Goal: Task Accomplishment & Management: Use online tool/utility

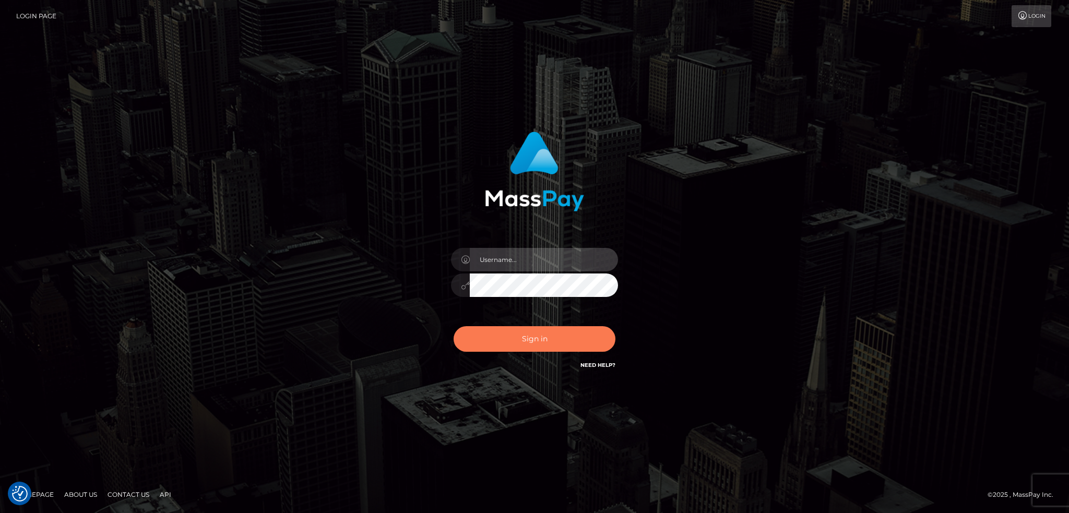
type input "alexstef"
click at [543, 345] on button "Sign in" at bounding box center [534, 339] width 162 height 26
type input "alexstef"
click at [544, 333] on button "Sign in" at bounding box center [534, 339] width 162 height 26
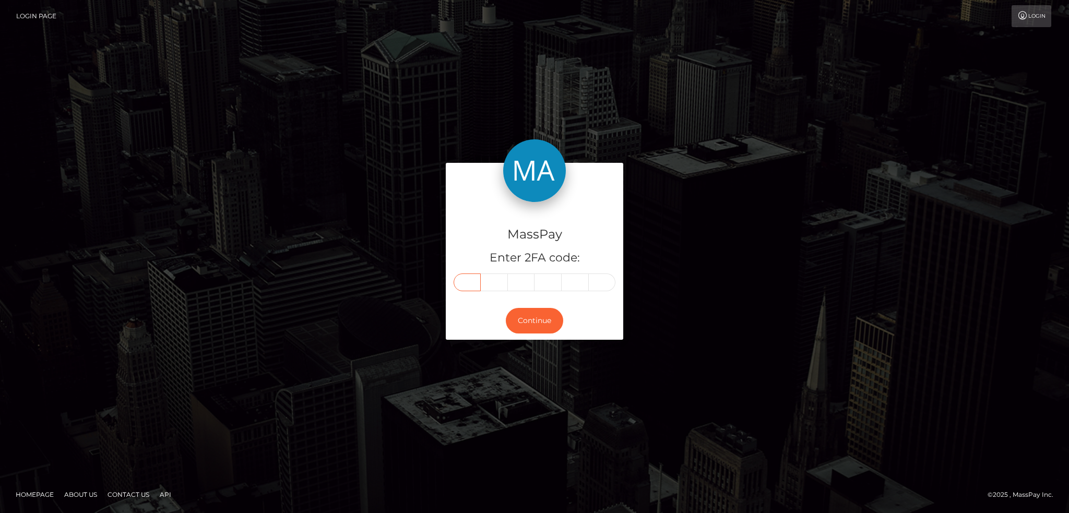
click at [469, 283] on input "text" at bounding box center [466, 282] width 27 height 18
type input "2"
type input "6"
type input "4"
type input "5"
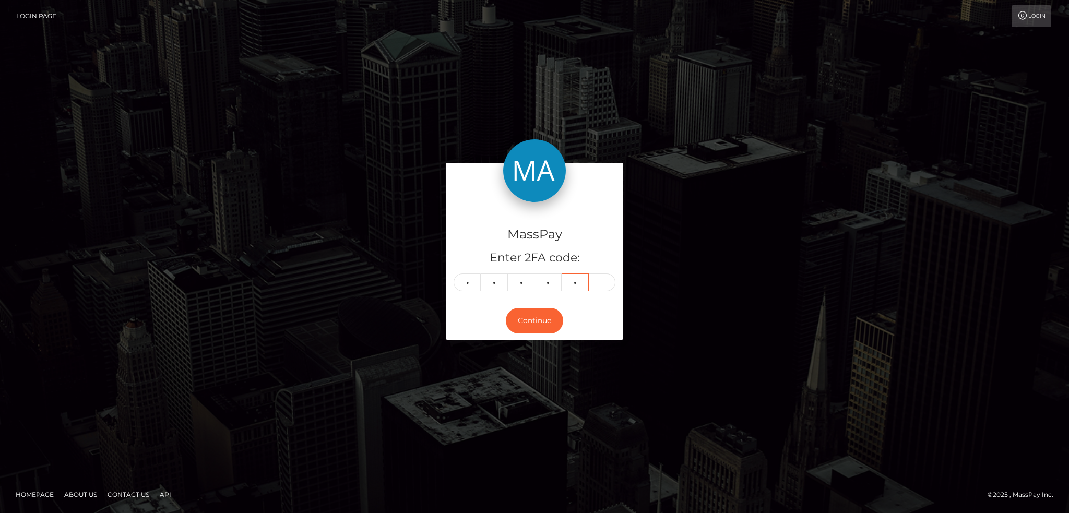
type input "5"
type input "4"
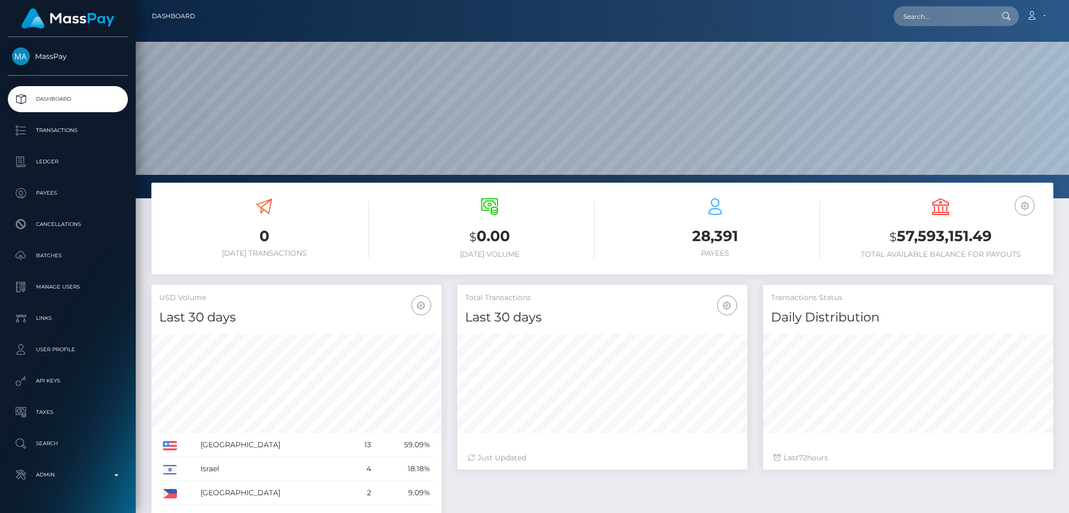
scroll to position [185, 290]
click at [959, 16] on input "text" at bounding box center [942, 16] width 98 height 20
paste input "poact_bHTc5he2bPM8"
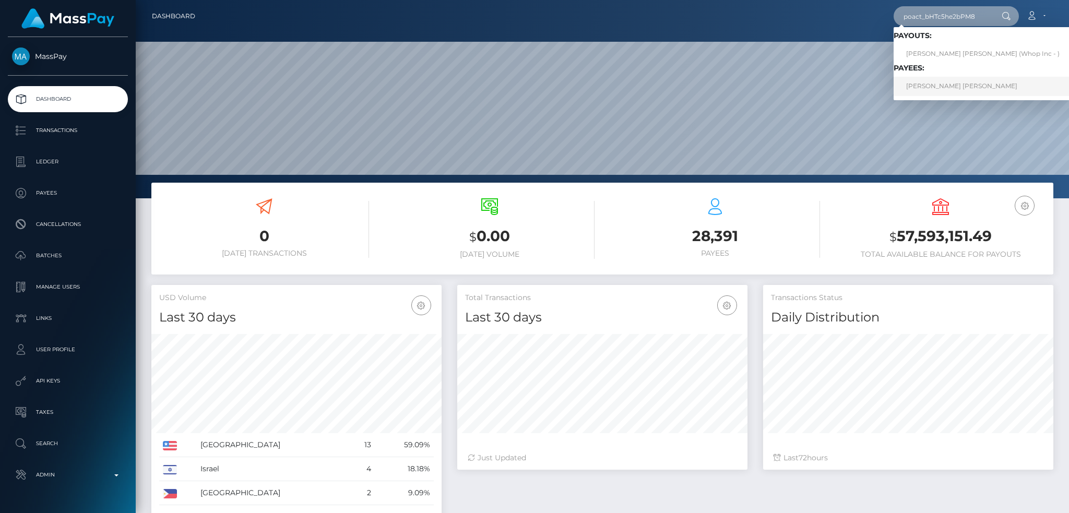
type input "poact_bHTc5he2bPM8"
click at [961, 86] on link "SETH GREY COLLETT" at bounding box center [982, 86] width 178 height 19
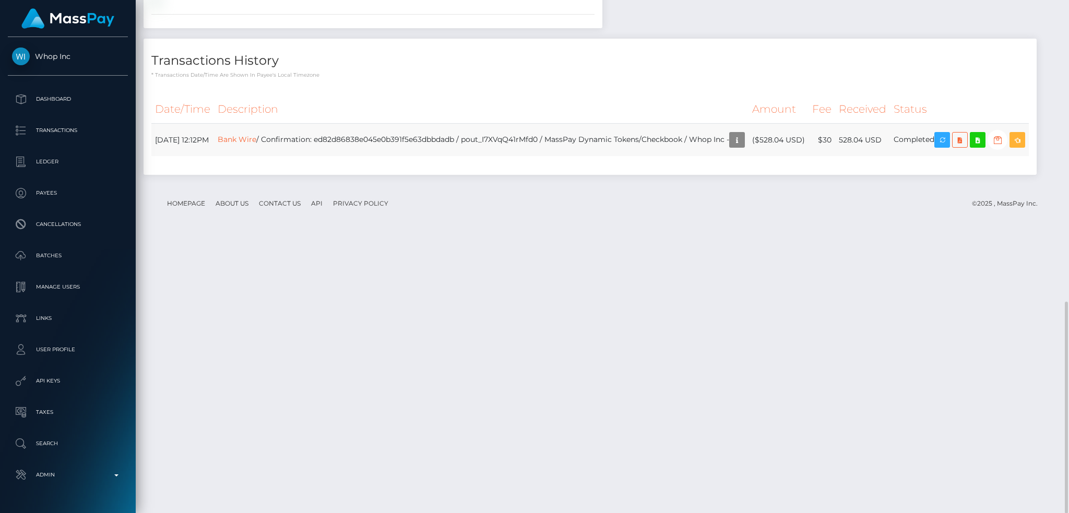
scroll to position [125, 290]
click at [984, 147] on icon at bounding box center [977, 140] width 13 height 13
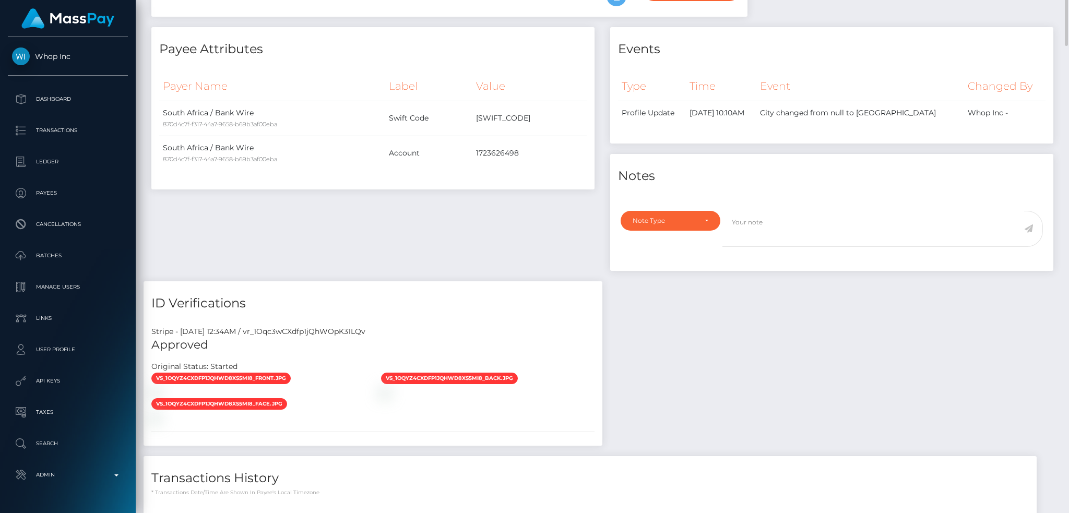
scroll to position [0, 0]
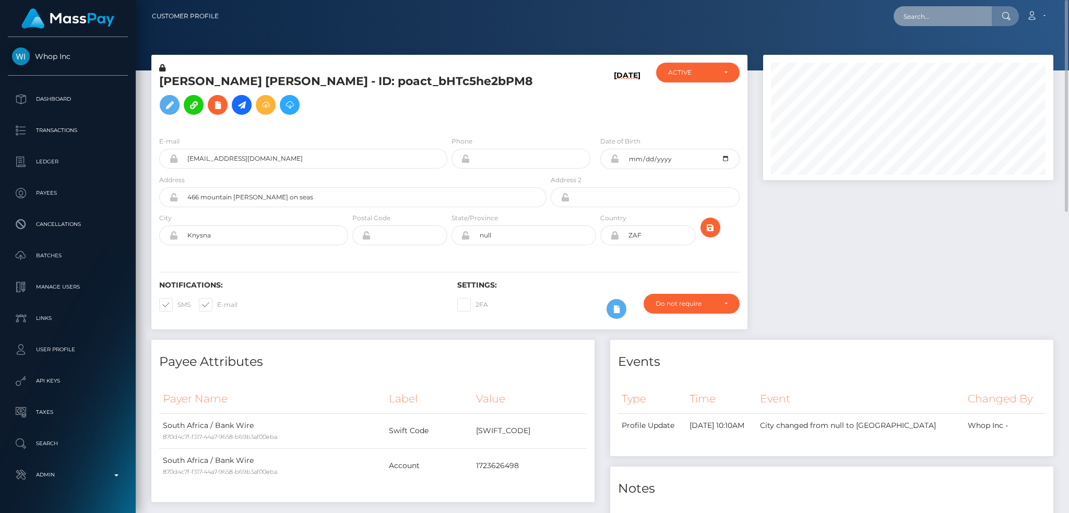
click at [925, 23] on input "text" at bounding box center [942, 16] width 98 height 20
paste input "arahjaynedunn@gmail.com"
click at [917, 21] on input "arahjaynedunn@gmail.com" at bounding box center [942, 16] width 98 height 20
paste input "arahjaynedunn@gmail.com"
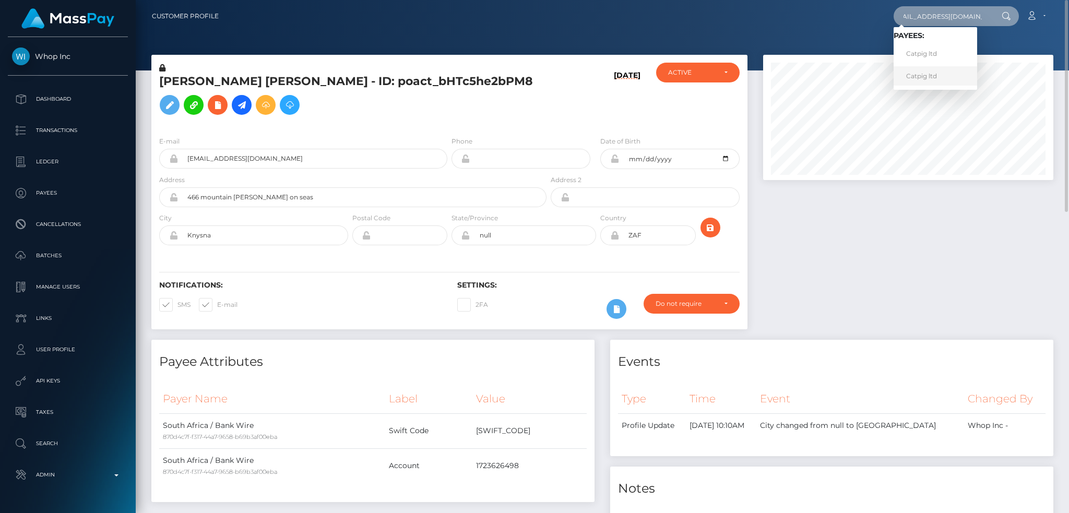
type input "[EMAIL_ADDRESS][DOMAIN_NAME]"
click at [921, 76] on link "Catpig ltd" at bounding box center [934, 75] width 83 height 19
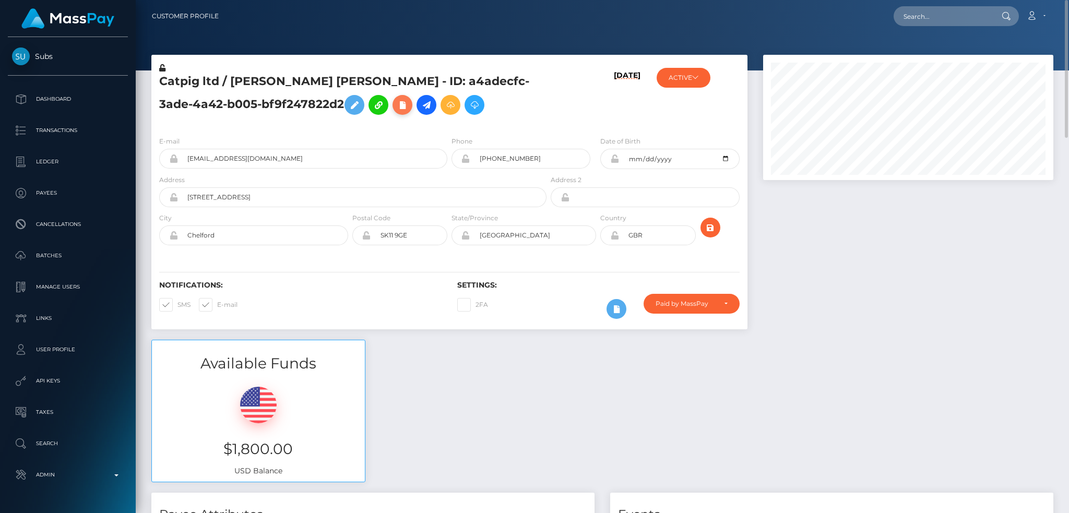
click at [396, 102] on icon at bounding box center [402, 105] width 13 height 13
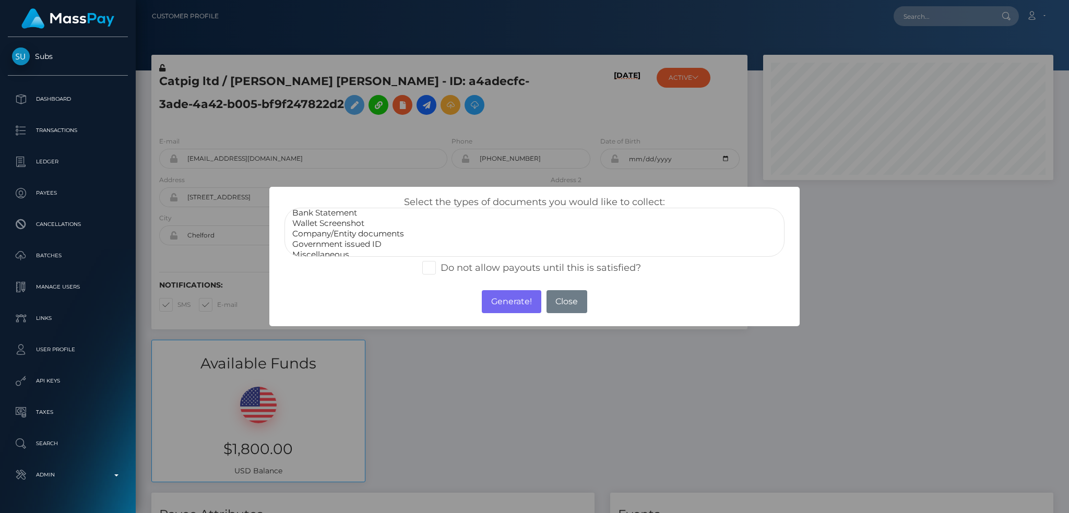
scroll to position [21, 0]
select select "Government issued ID"
click at [370, 237] on option "Government issued ID" at bounding box center [534, 237] width 486 height 10
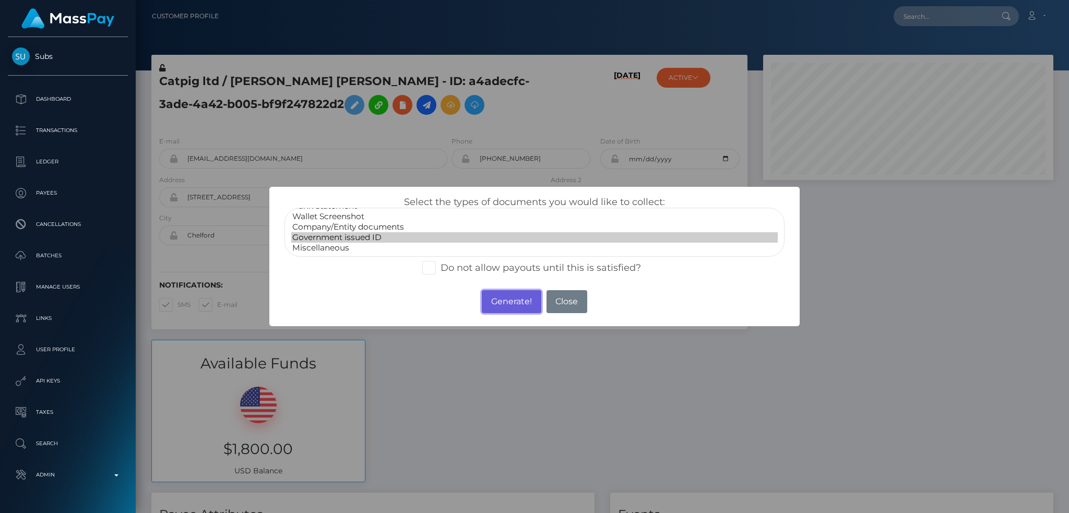
click at [507, 307] on button "Generate!" at bounding box center [511, 301] width 59 height 23
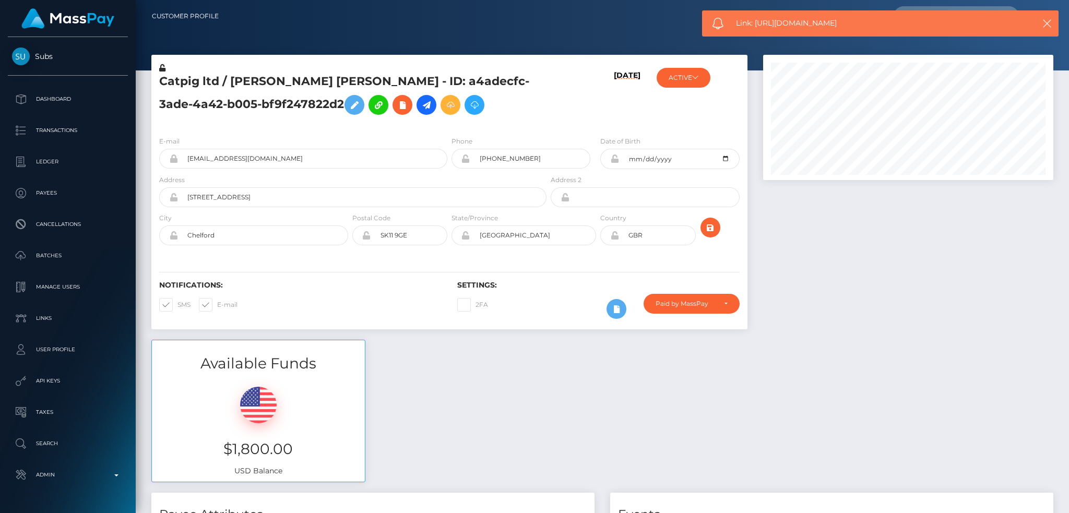
click at [781, 25] on span "Link: https://l.maspay.io/1kLXG" at bounding box center [875, 23] width 278 height 11
copy span "Link: https://l.maspay.io/1kLXG"
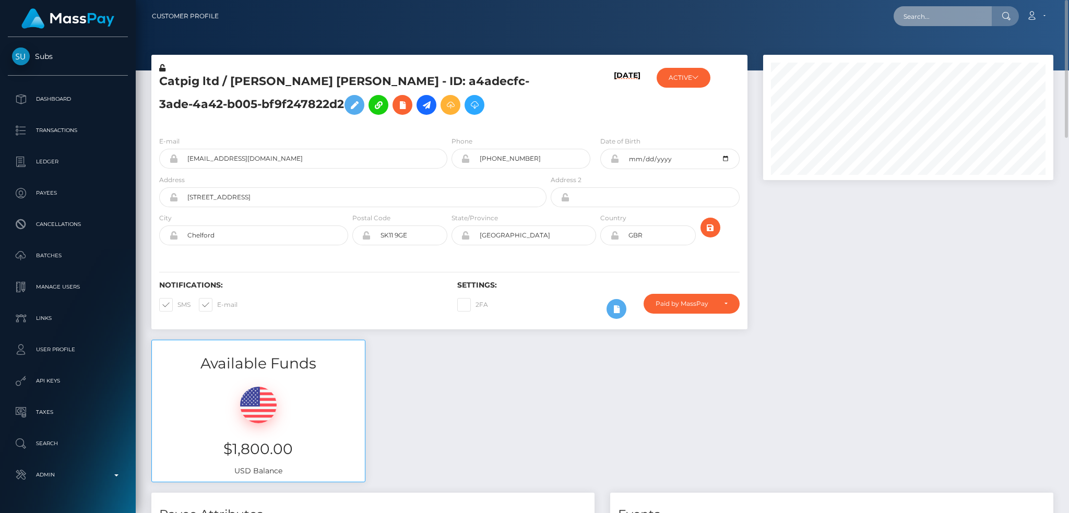
click at [922, 16] on input "text" at bounding box center [942, 16] width 98 height 20
paste input "1110611"
type input "1110611"
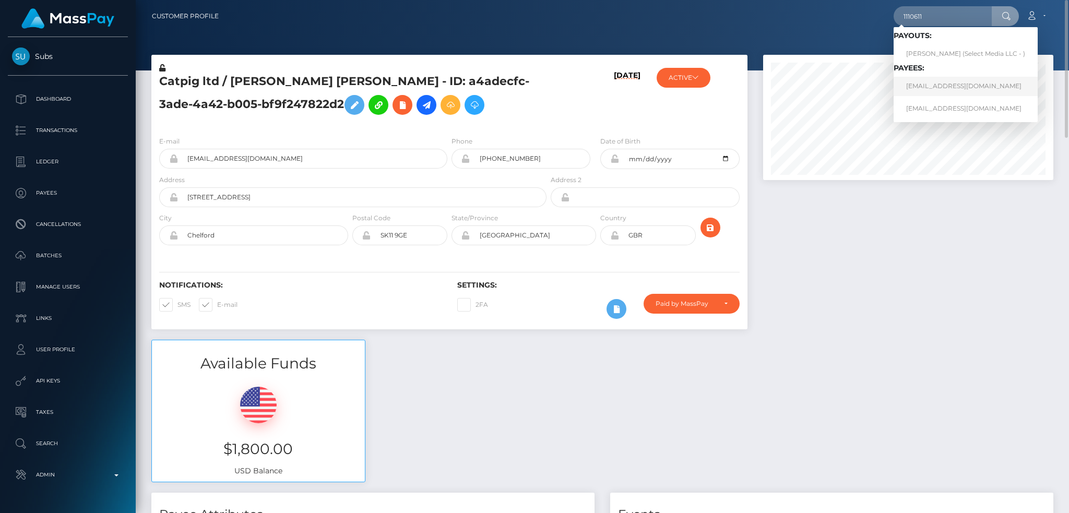
click at [952, 82] on link "babybonus@yandex.ru" at bounding box center [965, 86] width 144 height 19
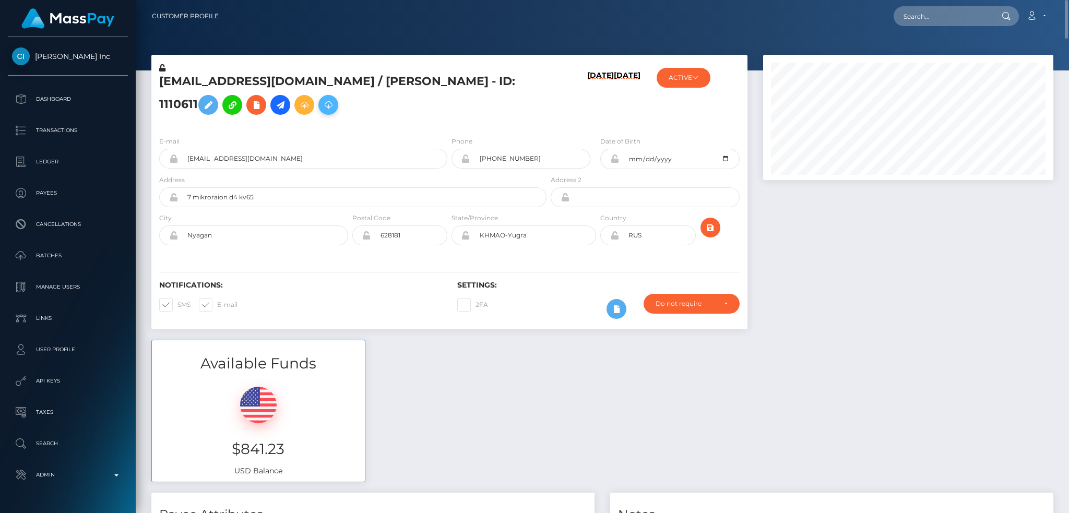
click at [322, 112] on icon at bounding box center [328, 105] width 13 height 13
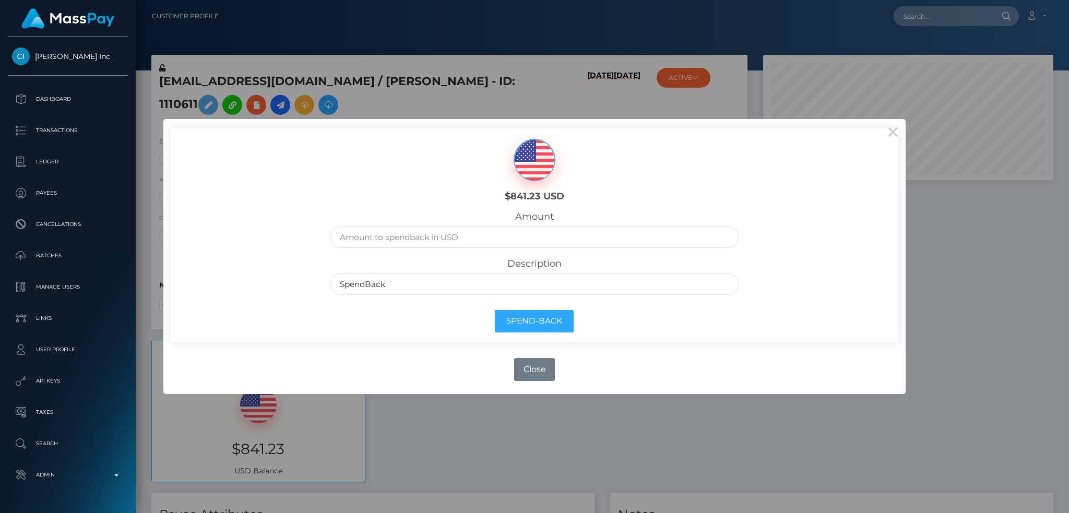
click at [577, 225] on div "Amount" at bounding box center [534, 229] width 409 height 37
click at [576, 230] on input "text" at bounding box center [534, 236] width 409 height 21
type input "841.23"
click at [535, 325] on button "Spend-Back" at bounding box center [534, 321] width 79 height 22
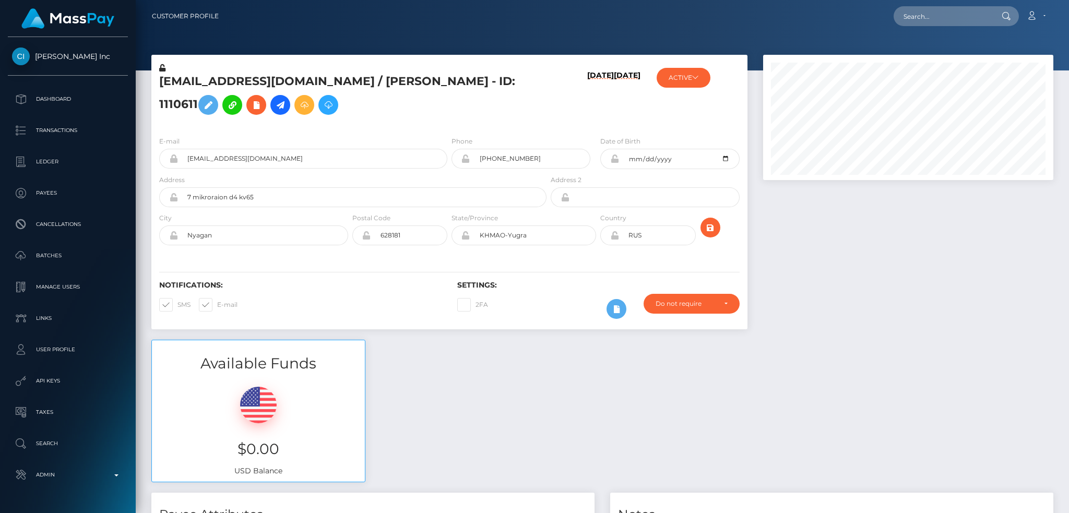
scroll to position [125, 290]
drag, startPoint x: 955, startPoint y: 21, endPoint x: 867, endPoint y: 21, distance: 87.7
click at [954, 21] on input "text" at bounding box center [942, 16] width 98 height 20
paste input "MSPafd735a0899398b"
type input "MSPafd735a0899398b"
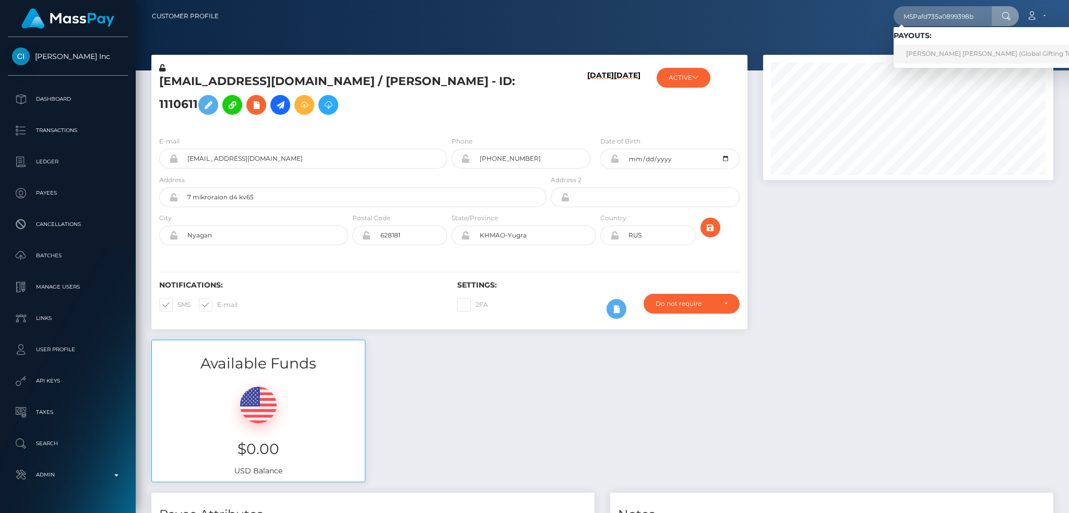
click at [955, 56] on link "MARIA JOSE PINEDA MURILLO (Global Gifting Technologies Inc - Throne)" at bounding box center [1026, 53] width 267 height 19
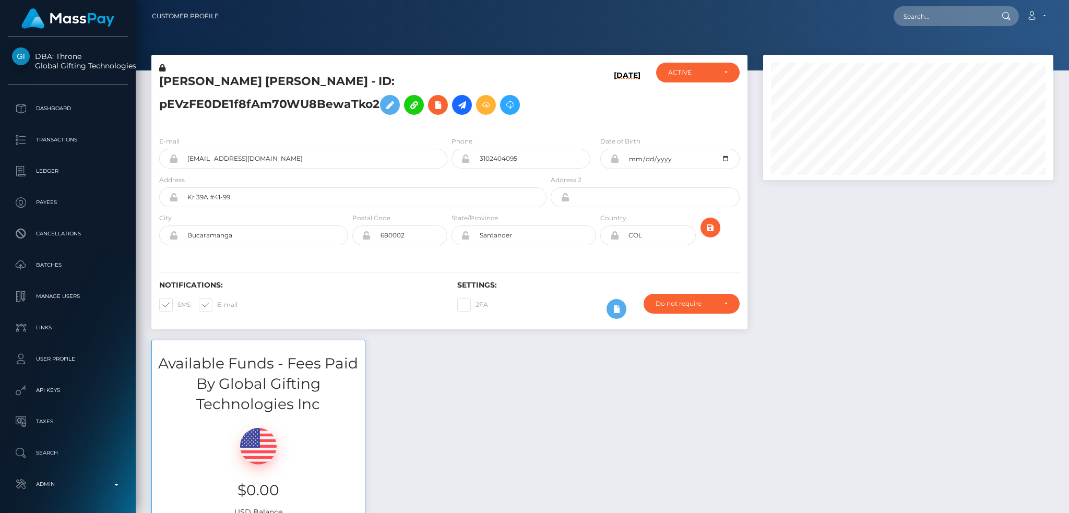
scroll to position [125, 290]
click at [962, 11] on input "text" at bounding box center [942, 16] width 98 height 20
paste input "[EMAIL_ADDRESS][DOMAIN_NAME]"
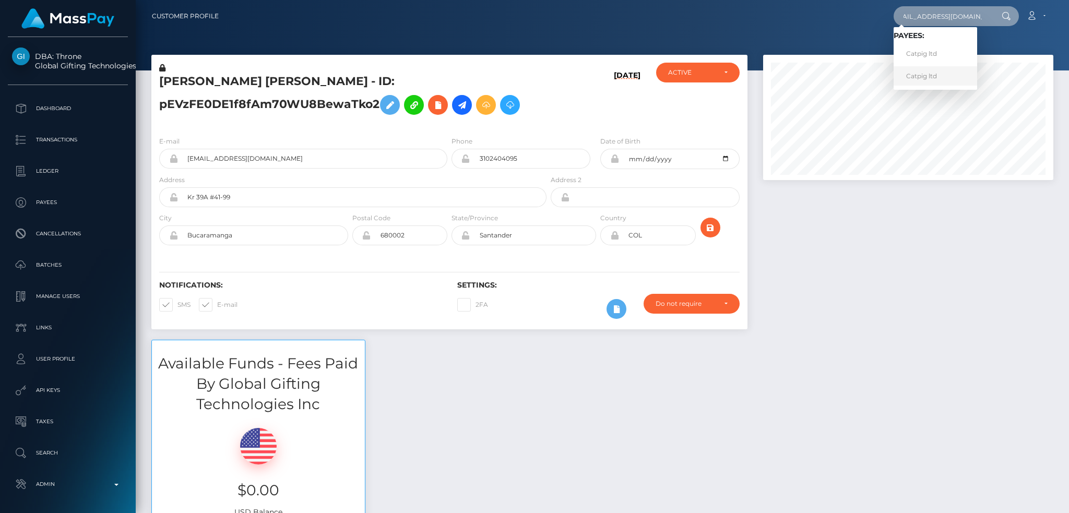
type input "[EMAIL_ADDRESS][DOMAIN_NAME]"
click at [942, 72] on link "Catpig ltd" at bounding box center [934, 75] width 83 height 19
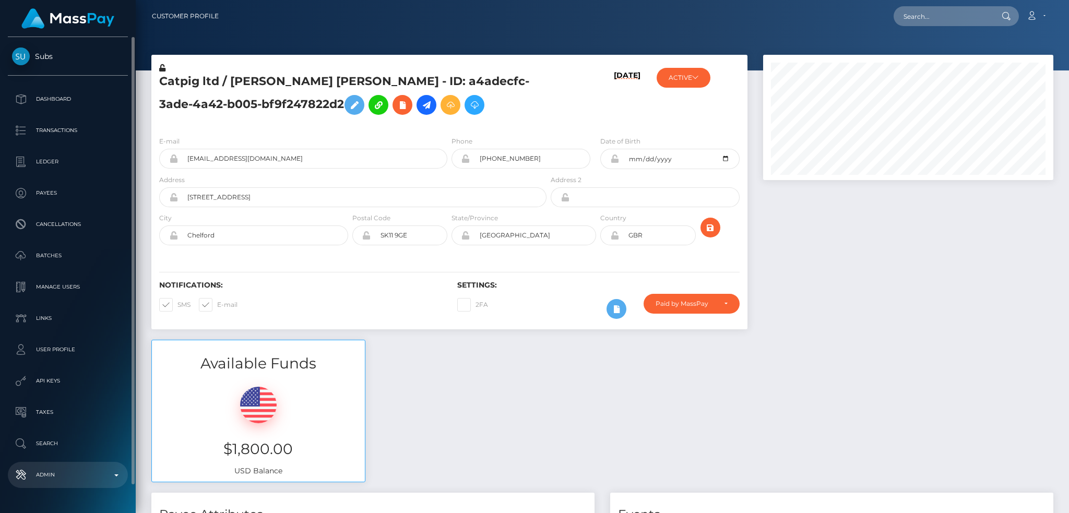
click at [84, 475] on p "Admin" at bounding box center [68, 475] width 112 height 16
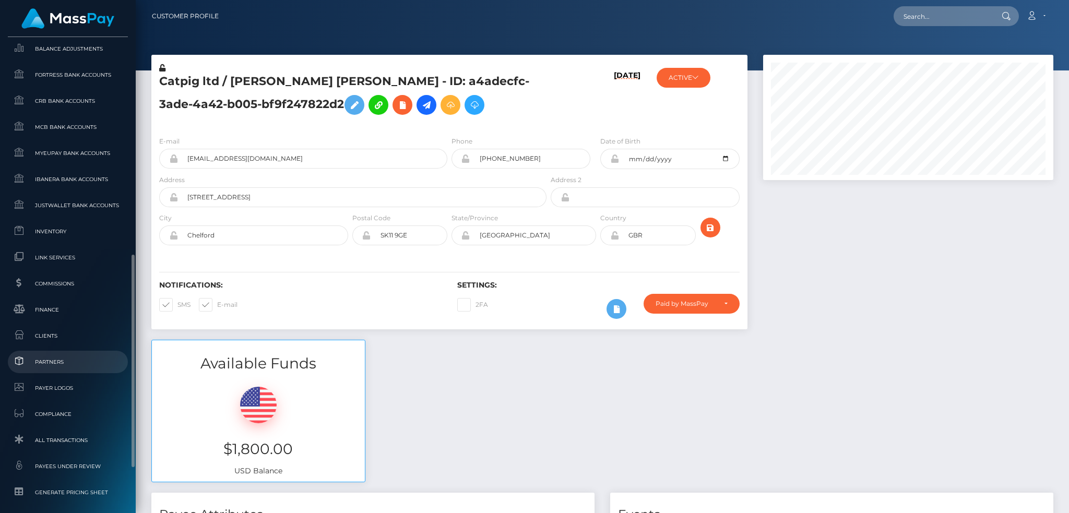
scroll to position [612, 0]
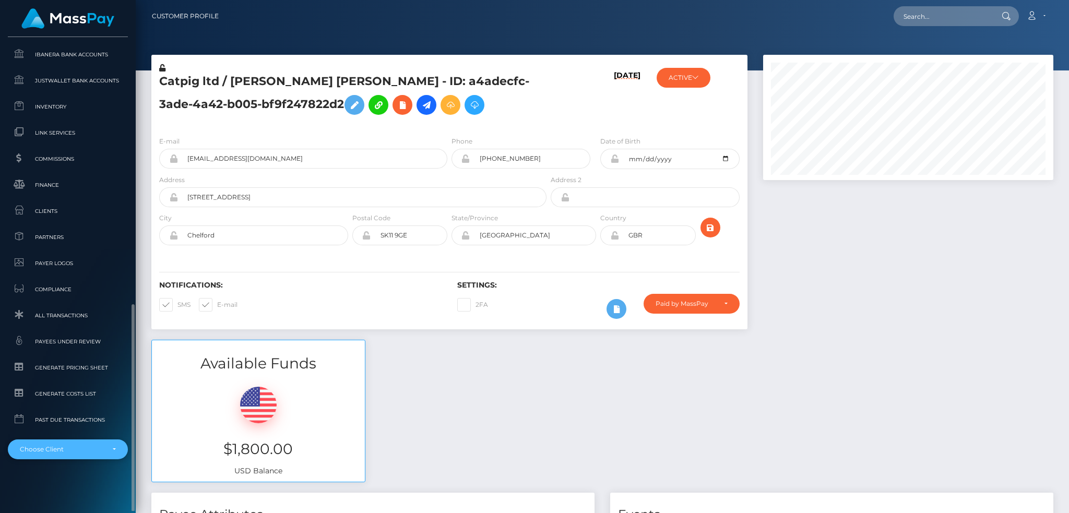
click at [88, 457] on div "Choose Client" at bounding box center [68, 449] width 120 height 20
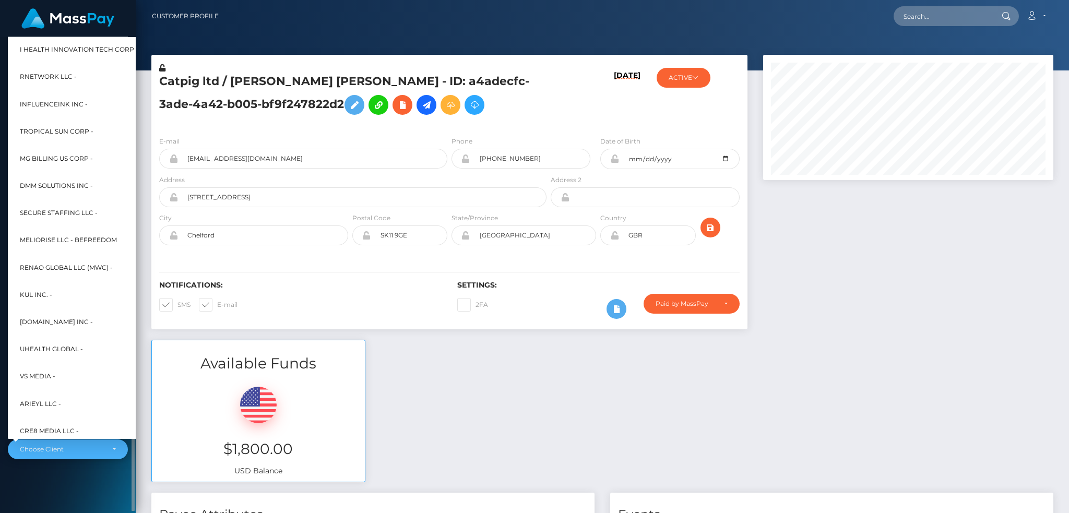
scroll to position [419, 0]
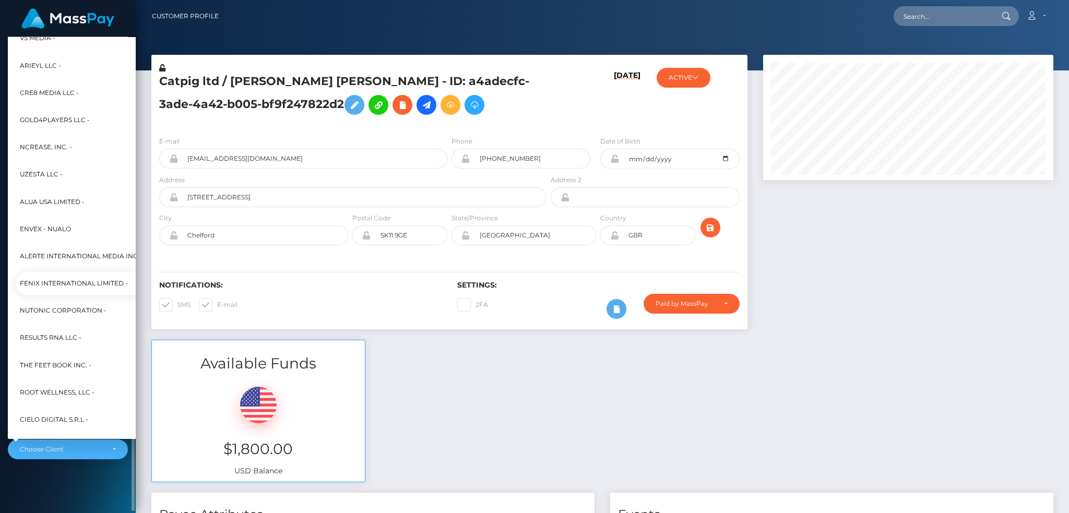
click at [81, 280] on span "Fenix International Limited -" at bounding box center [74, 284] width 108 height 14
select select "26"
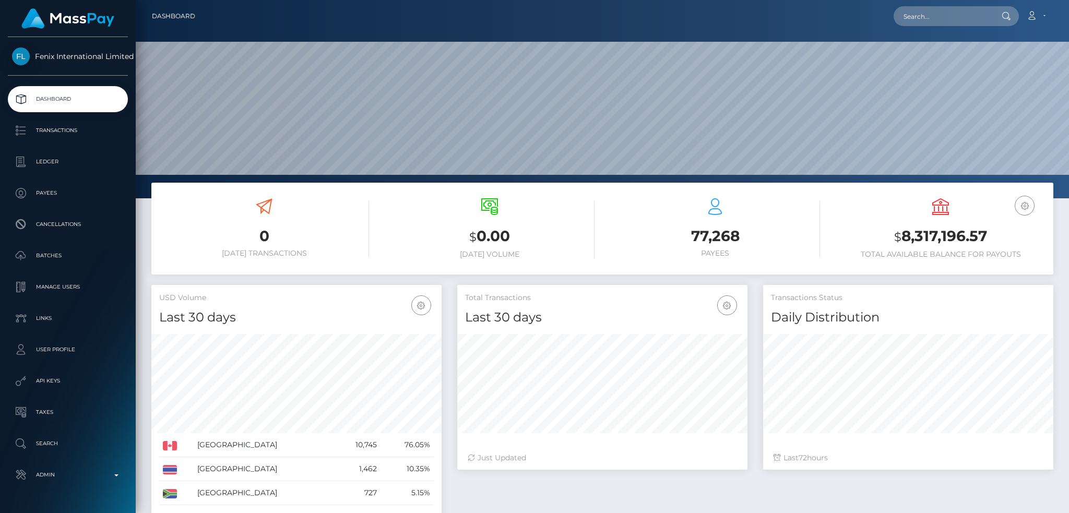
scroll to position [185, 290]
click at [964, 28] on nav "Dashboard Loading... Loading... Account Edit Profile" at bounding box center [602, 16] width 933 height 32
click at [946, 16] on input "text" at bounding box center [942, 16] width 98 height 20
paste input "[EMAIL_ADDRESS][DOMAIN_NAME]"
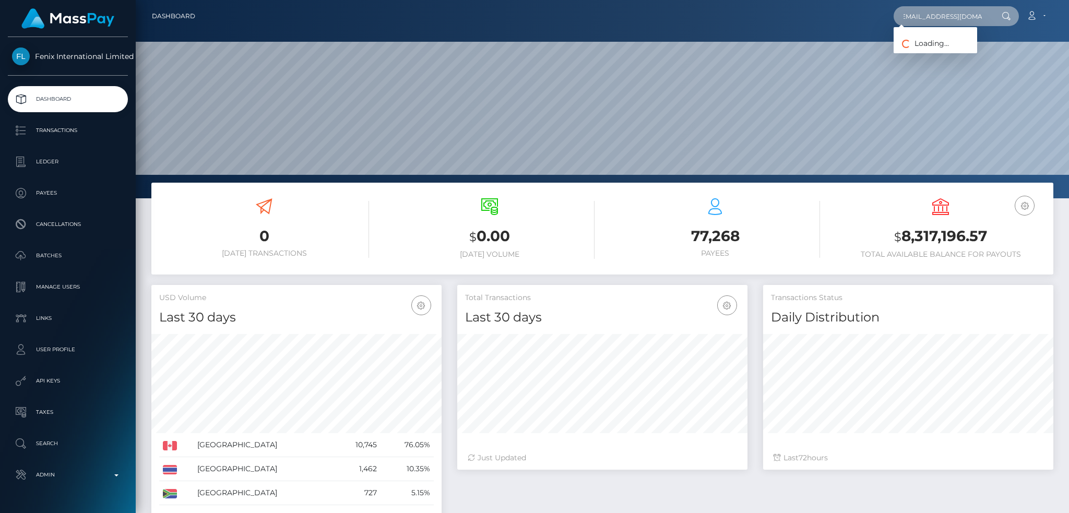
type input "[EMAIL_ADDRESS][DOMAIN_NAME]"
click at [936, 50] on link "Mercy Akeyo" at bounding box center [934, 53] width 83 height 19
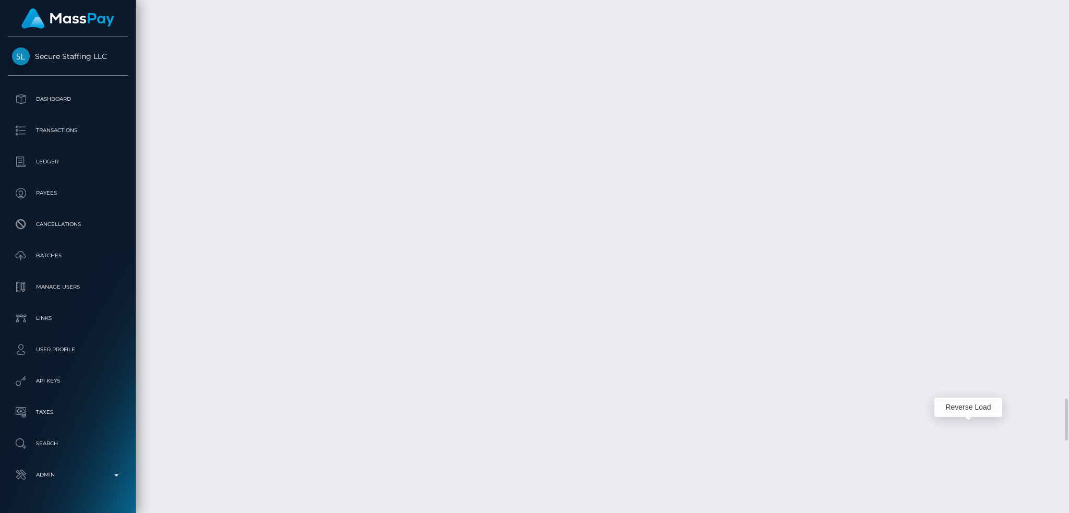
scroll to position [125, 290]
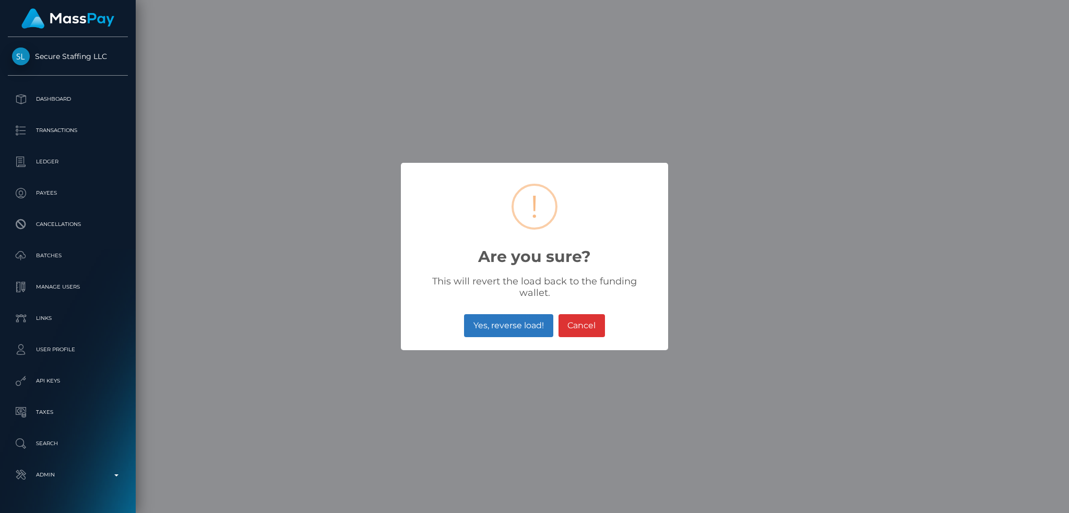
click at [518, 322] on button "Yes, reverse load!" at bounding box center [508, 325] width 89 height 23
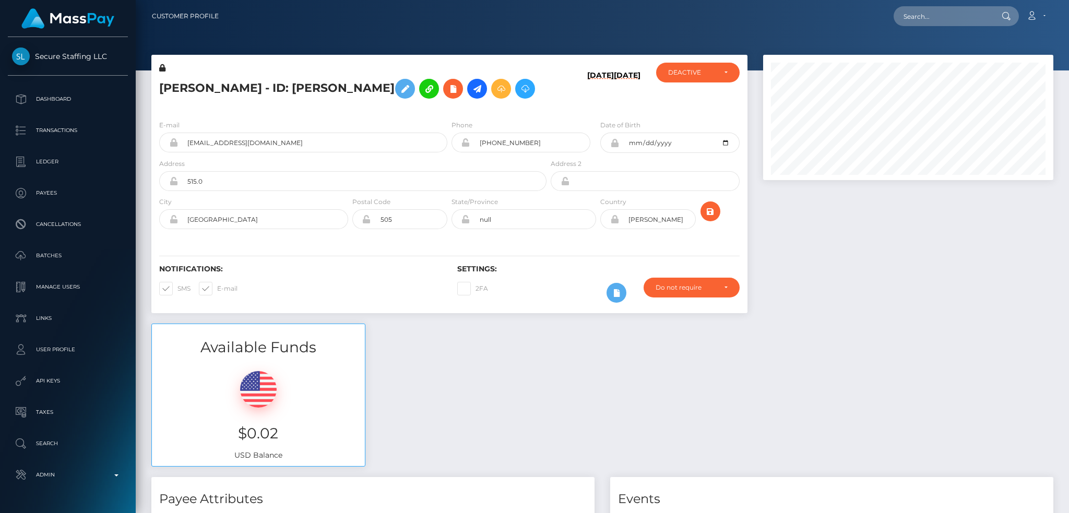
scroll to position [125, 290]
click at [713, 210] on icon "submit" at bounding box center [710, 211] width 13 height 13
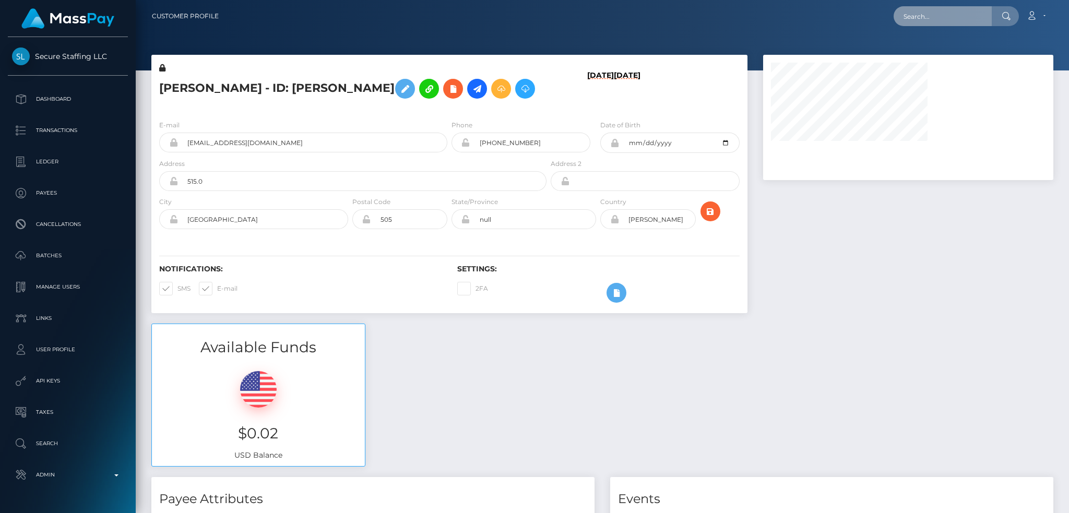
drag, startPoint x: 913, startPoint y: 14, endPoint x: 907, endPoint y: 16, distance: 6.3
click at [913, 14] on input "text" at bounding box center [942, 16] width 98 height 20
paste input "pout_m4CBpxAxRKUBI"
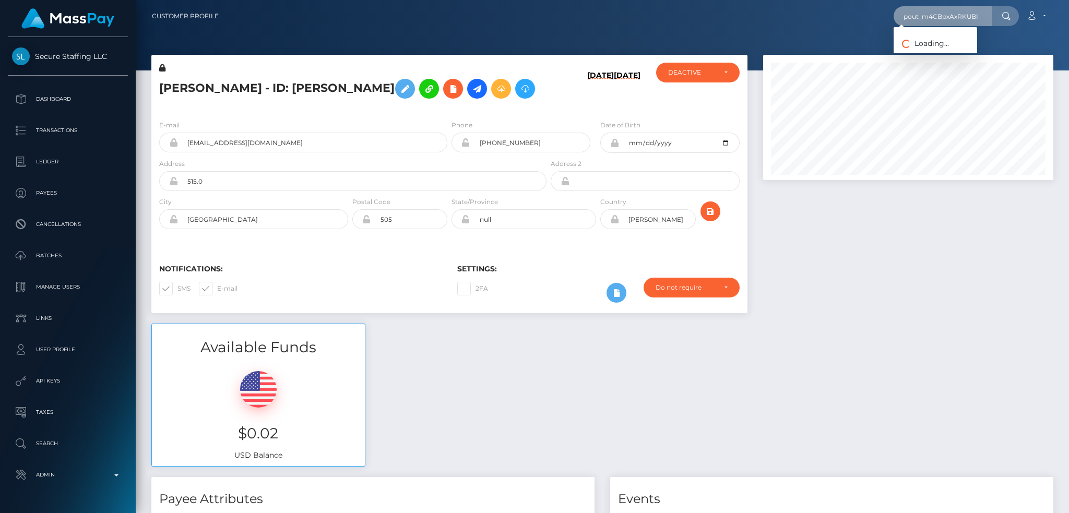
type input "pout_m4CBpxAxRKUBI"
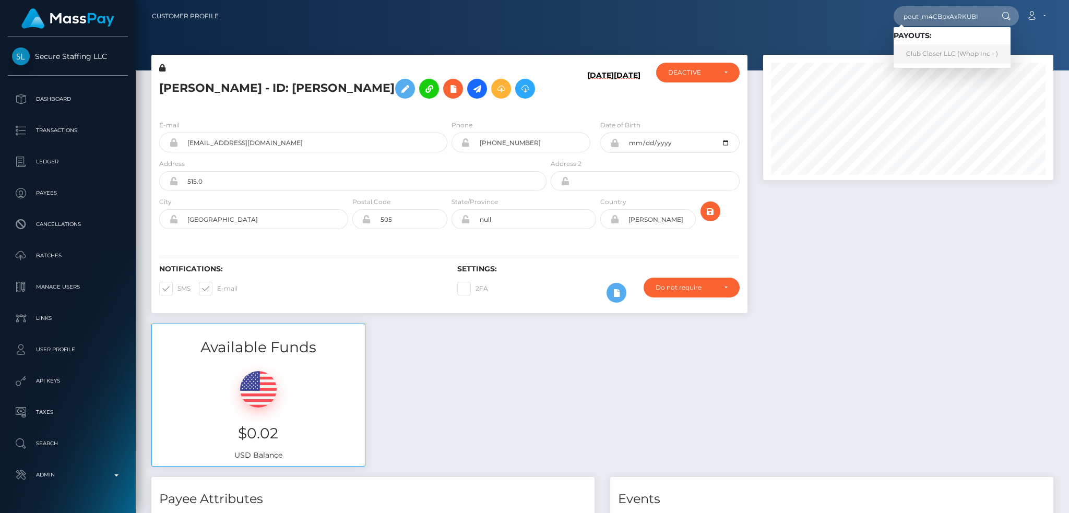
click at [930, 52] on link "Club Closer LLC (Whop Inc - )" at bounding box center [951, 53] width 117 height 19
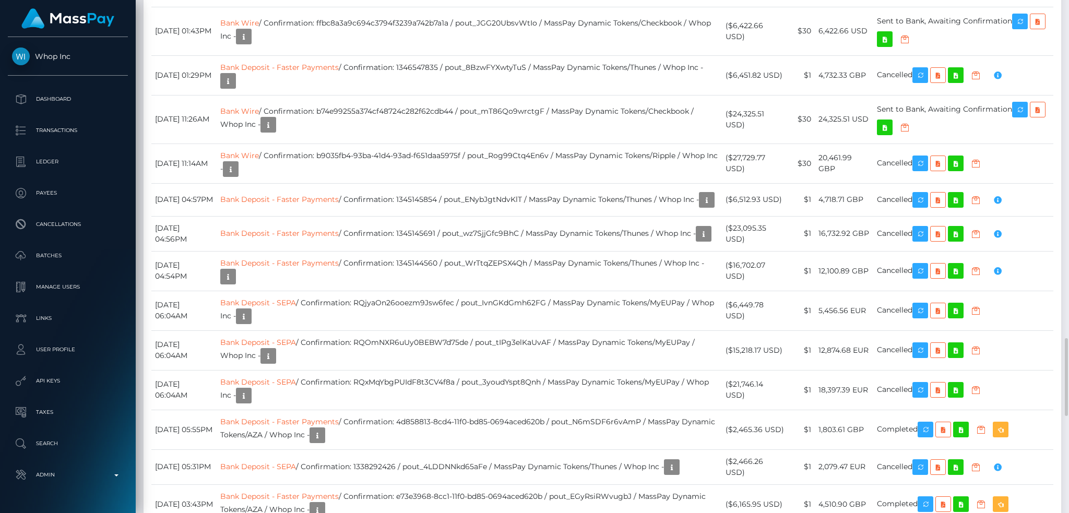
scroll to position [125, 290]
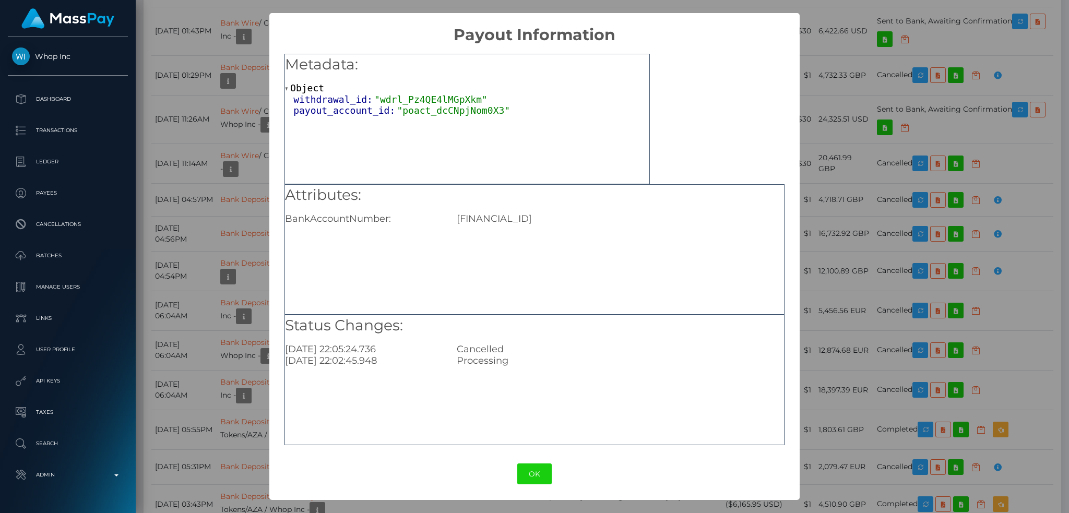
click at [507, 214] on div "GB49TRWI23080197945229" at bounding box center [620, 218] width 343 height 11
copy div "GB49TRWI23080197945229"
click at [829, 185] on div "× Payout Information Metadata: Object withdrawal_id: "wdrl_Pz4QE4lMGpXkm" payou…" at bounding box center [534, 256] width 1069 height 513
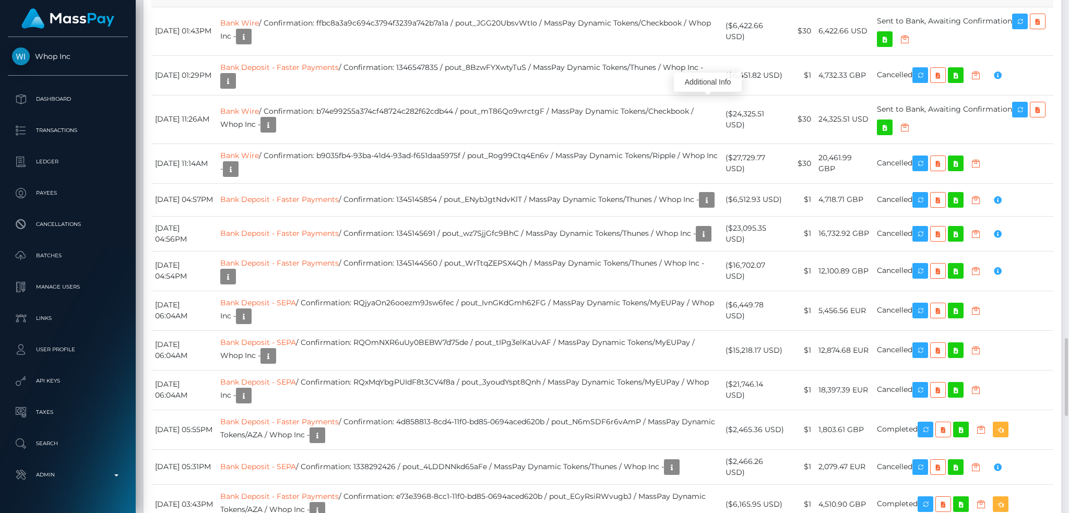
copy td "pout_KtpJ8melPT5RM"
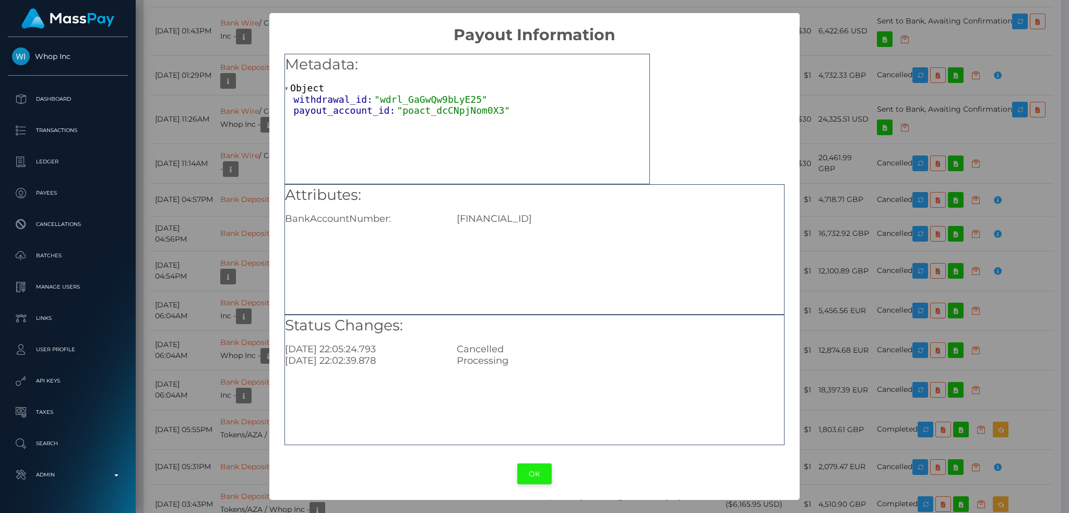
click at [534, 477] on button "OK" at bounding box center [534, 473] width 34 height 21
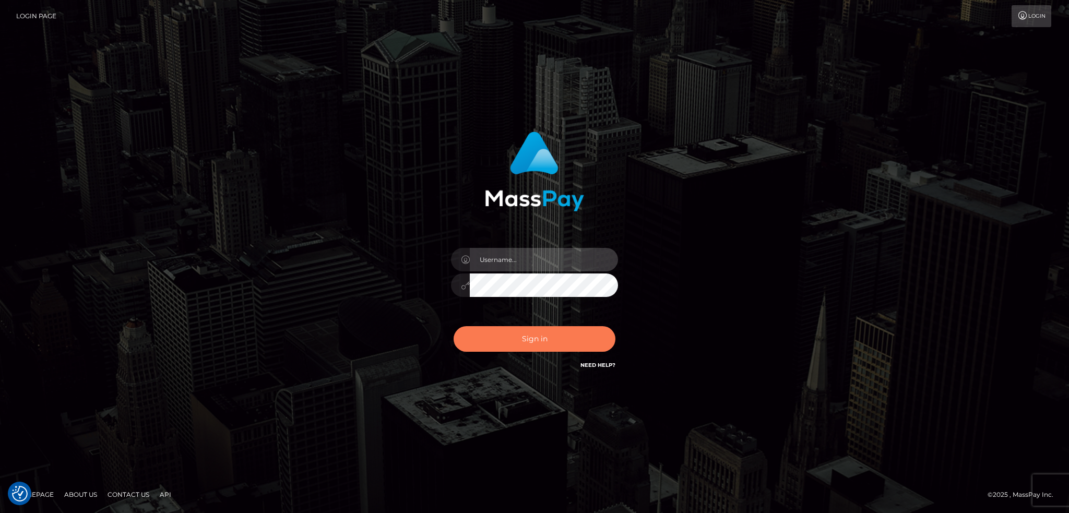
type input "alexstef"
click at [521, 344] on button "Sign in" at bounding box center [534, 339] width 162 height 26
type input "alexstef"
click at [523, 348] on button "Sign in" at bounding box center [534, 339] width 162 height 26
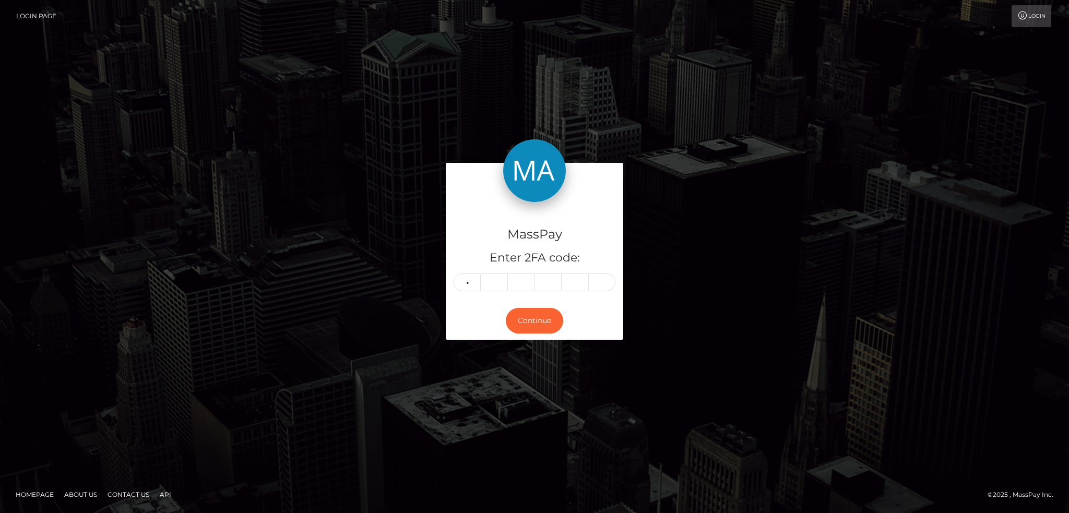
type input "1"
type input "4"
type input "8"
type input "7"
type input "1"
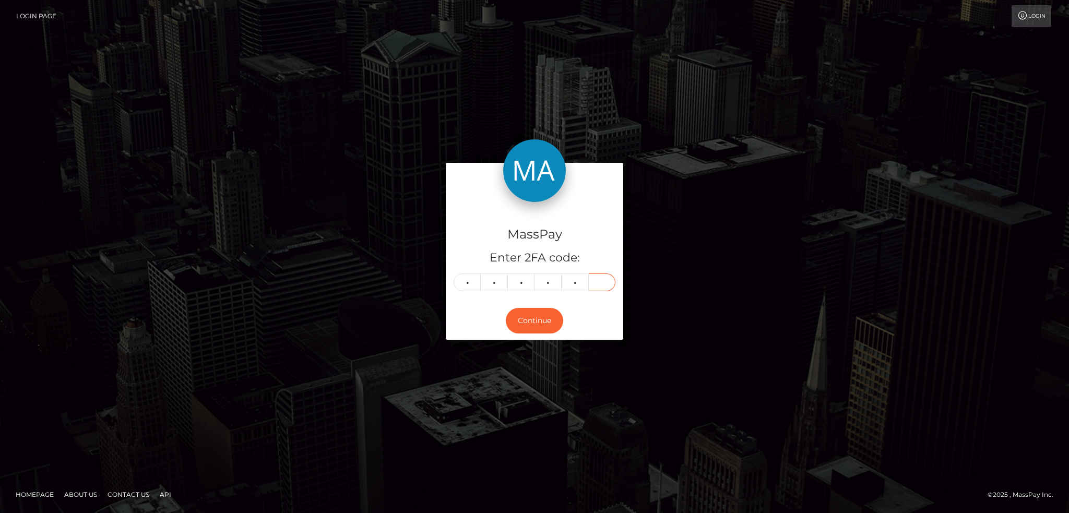
type input "6"
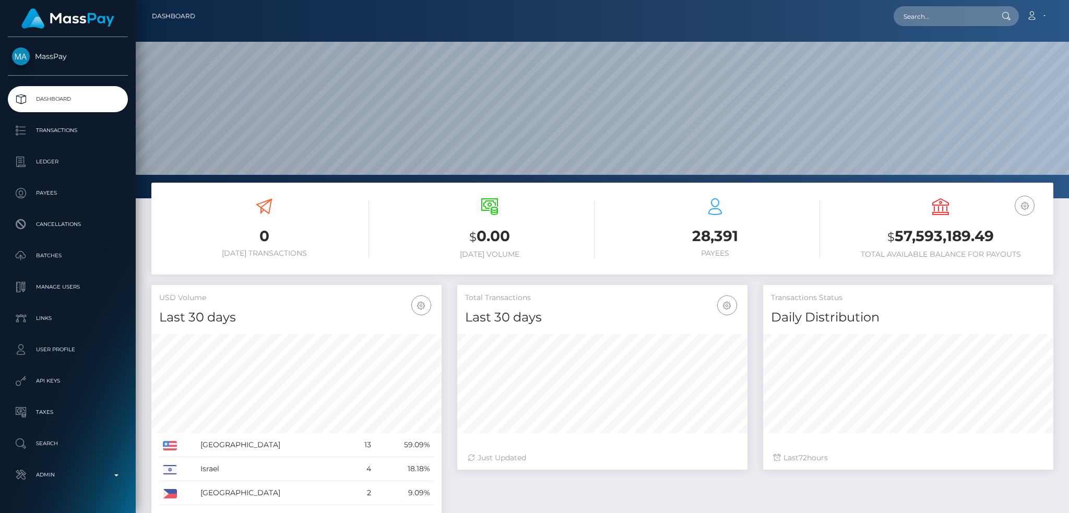
scroll to position [185, 290]
drag, startPoint x: 914, startPoint y: 10, endPoint x: 759, endPoint y: 19, distance: 155.3
click at [914, 10] on input "text" at bounding box center [942, 16] width 98 height 20
paste input "pout_LqL2EOWKeALxf"
type input "pout_LqL2EOWKeALxf"
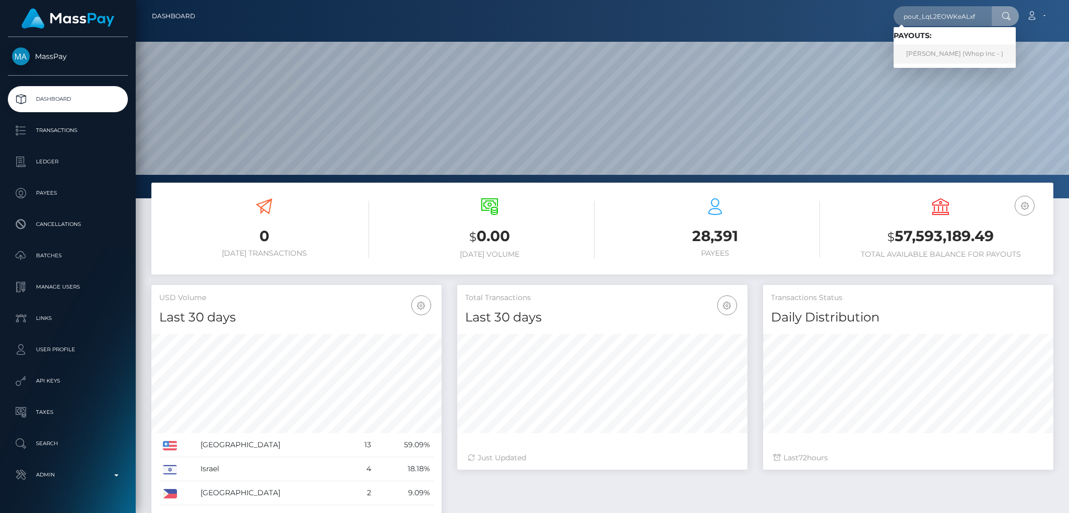
click at [964, 57] on link "MARIA ANTONIA BAIRES (Whop Inc - )" at bounding box center [954, 53] width 122 height 19
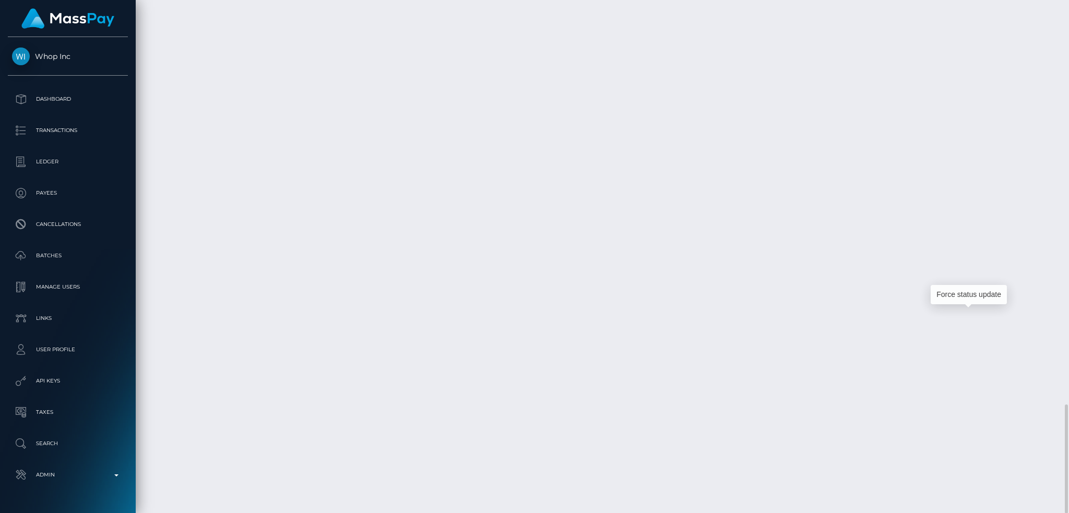
scroll to position [125, 290]
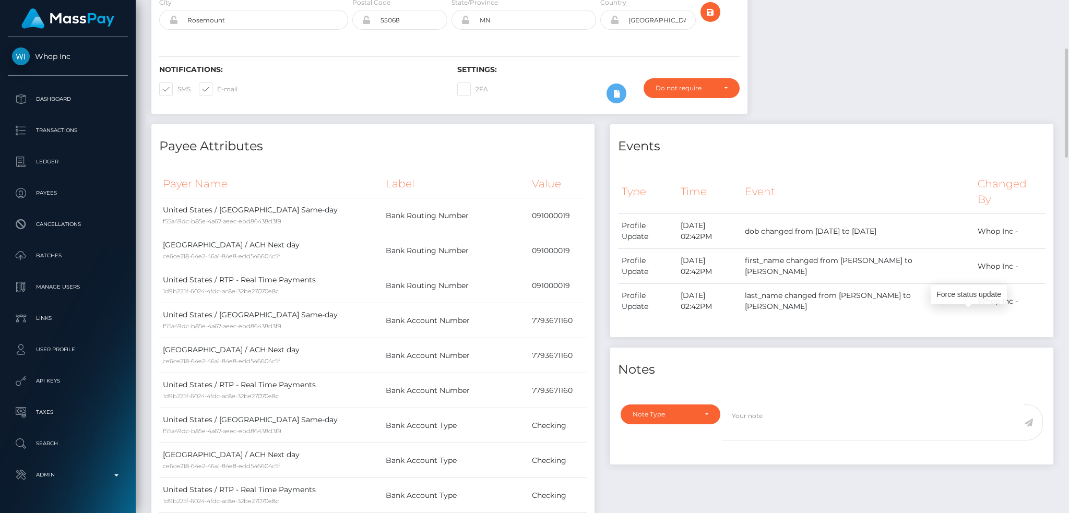
scroll to position [0, 0]
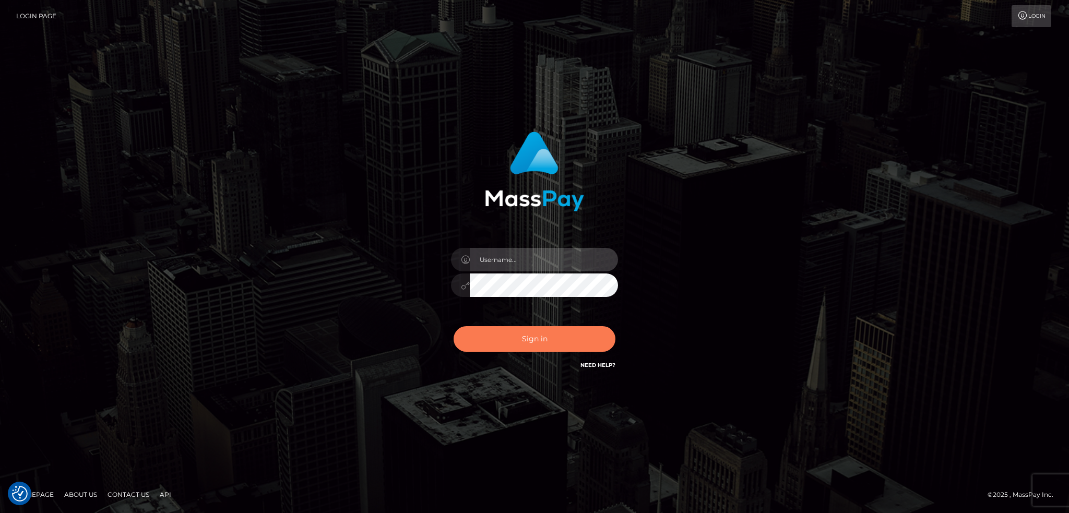
type input "alexstef"
click at [543, 345] on button "Sign in" at bounding box center [534, 339] width 162 height 26
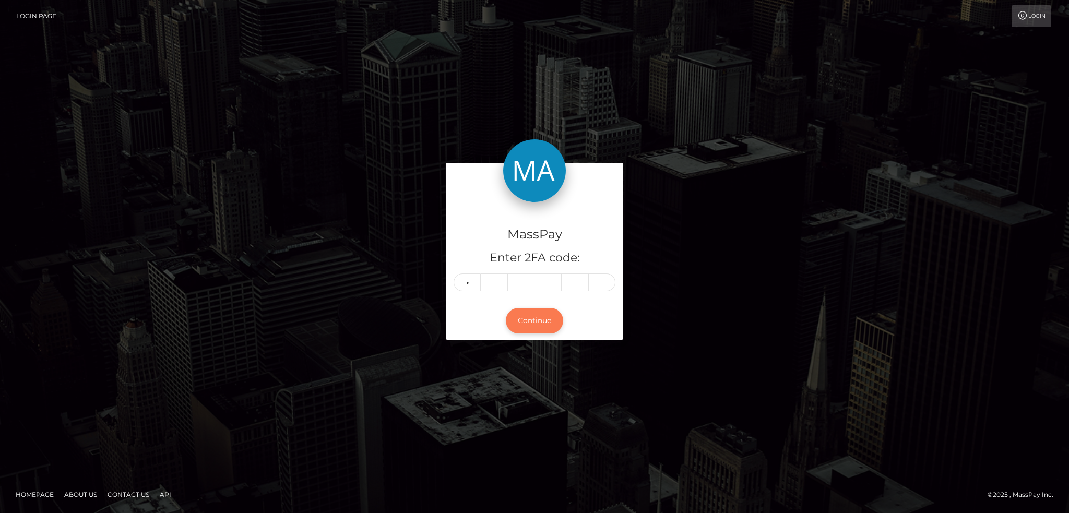
type input "5"
type input "6"
type input "0"
type input "3"
type input "6"
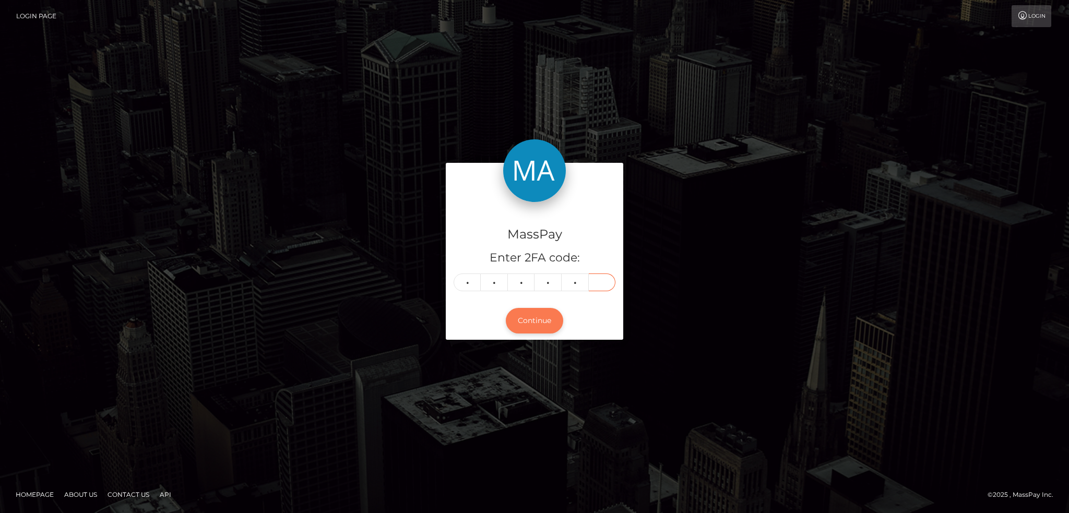
type input "4"
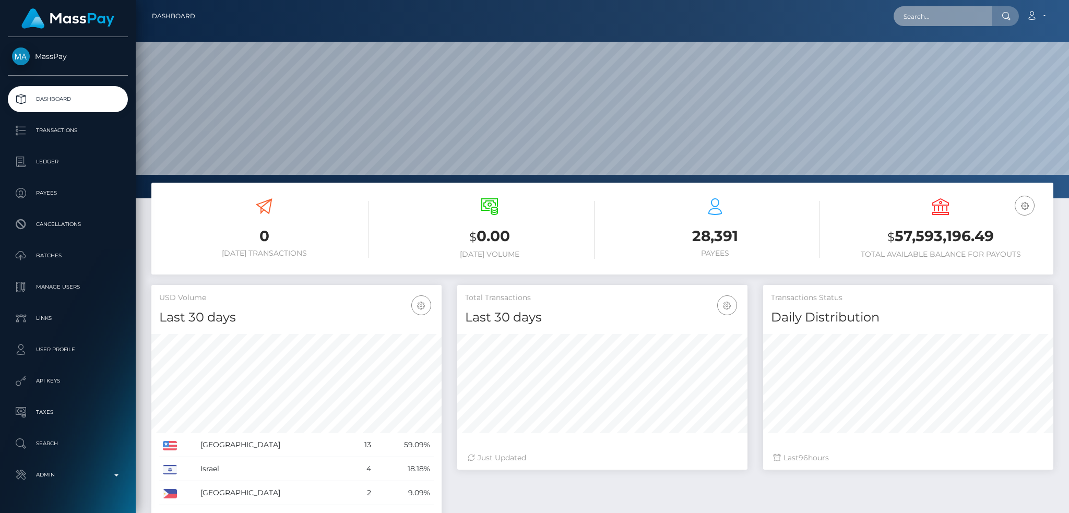
click at [924, 17] on input "text" at bounding box center [942, 16] width 98 height 20
paste input "852da76d-681a-11f0-a026-06178c1a380f"
type input "852da76d-681a-11f0-a026-06178c1a380f"
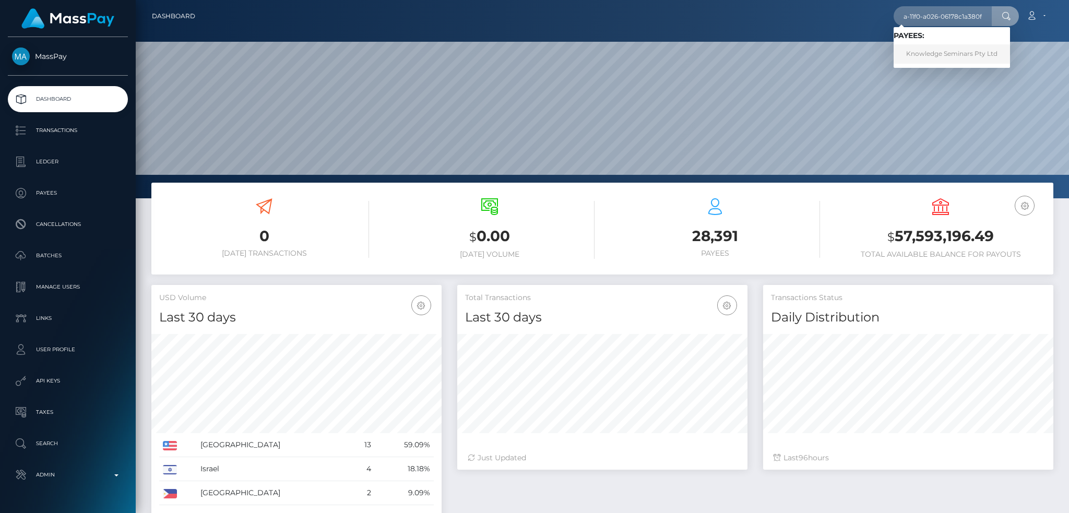
click at [939, 52] on link "Knowledge Seminars Pty Ltd" at bounding box center [951, 53] width 116 height 19
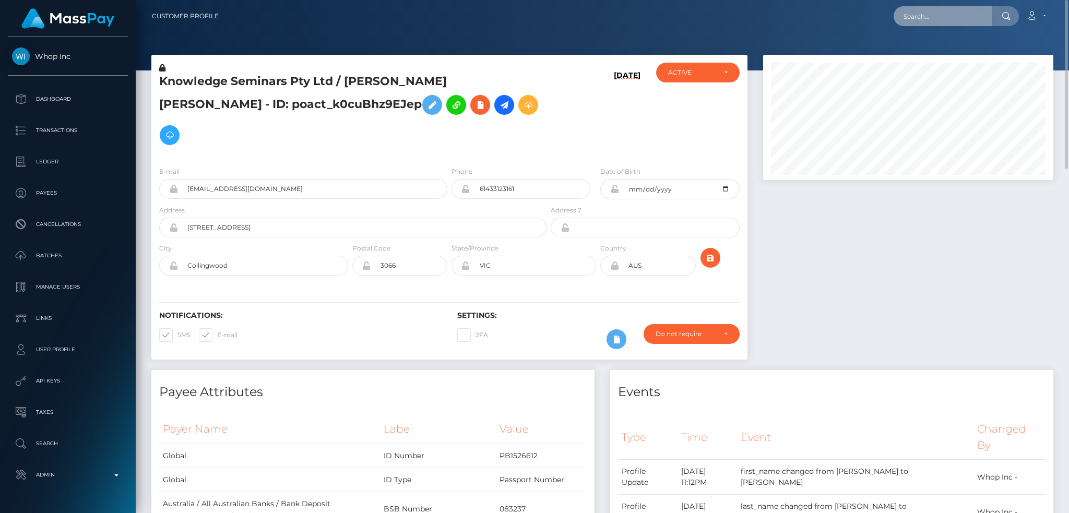
click at [952, 13] on input "text" at bounding box center [942, 16] width 98 height 20
paste input "remas4646khaldun@gmail.com"
type input "remas4646khaldun@gmail.com"
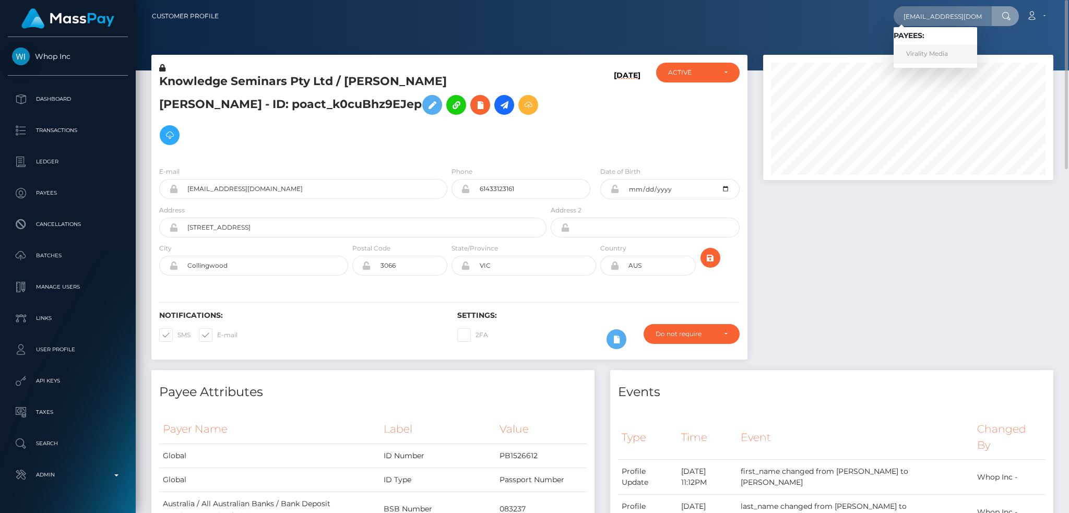
click at [922, 57] on link "Virality Media" at bounding box center [934, 53] width 83 height 19
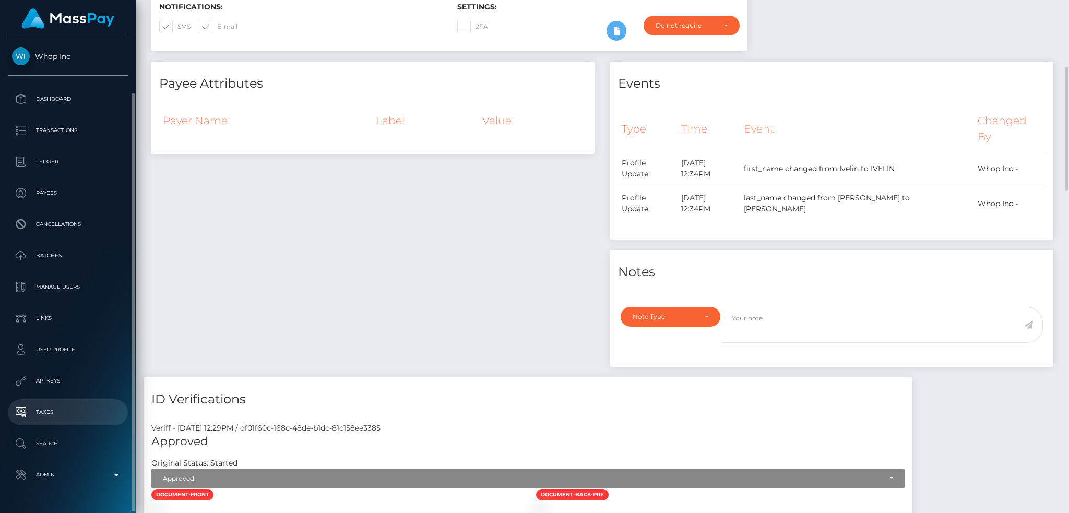
scroll to position [29, 0]
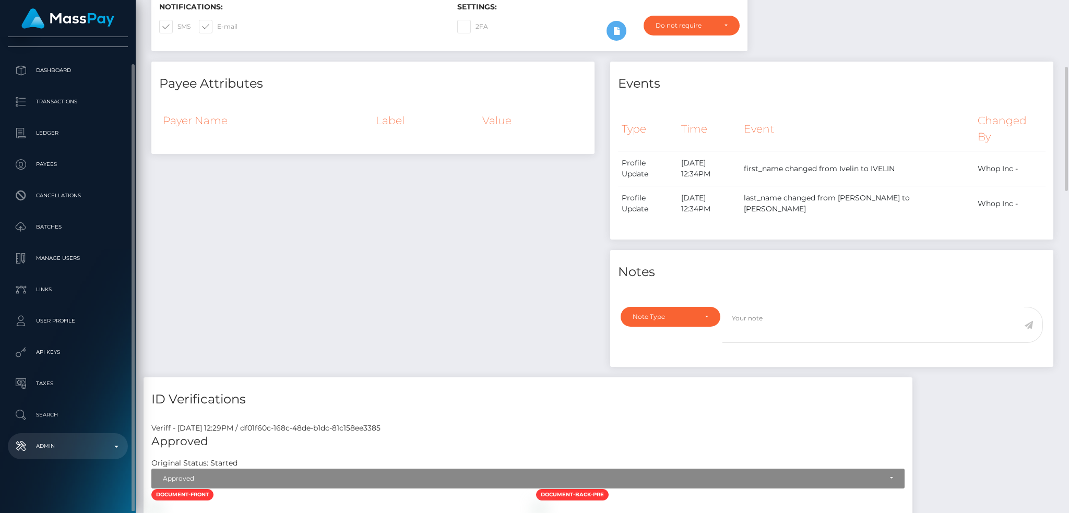
click at [89, 440] on p "Admin" at bounding box center [68, 446] width 112 height 16
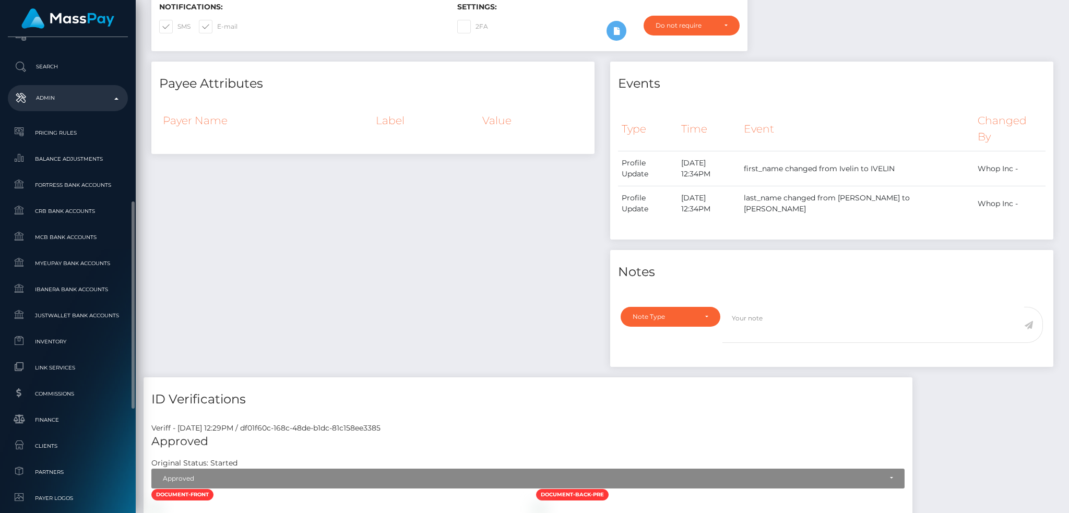
scroll to position [612, 0]
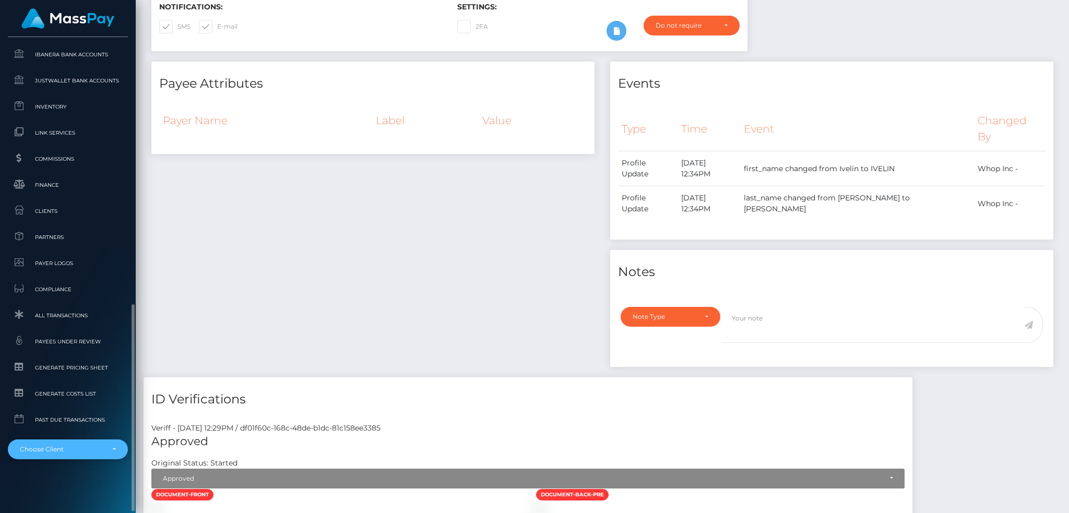
click at [76, 447] on div "Choose Client" at bounding box center [62, 449] width 84 height 8
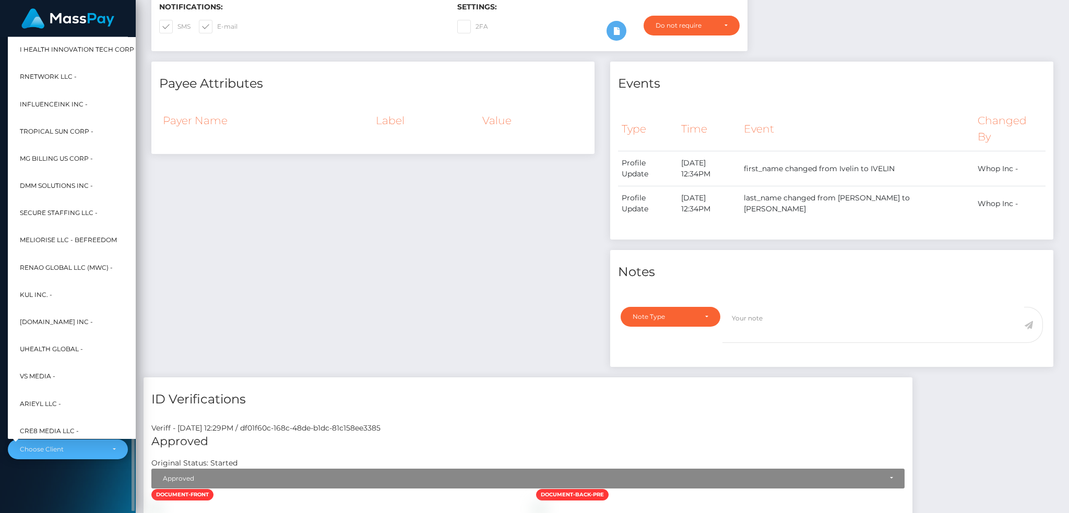
scroll to position [313, 0]
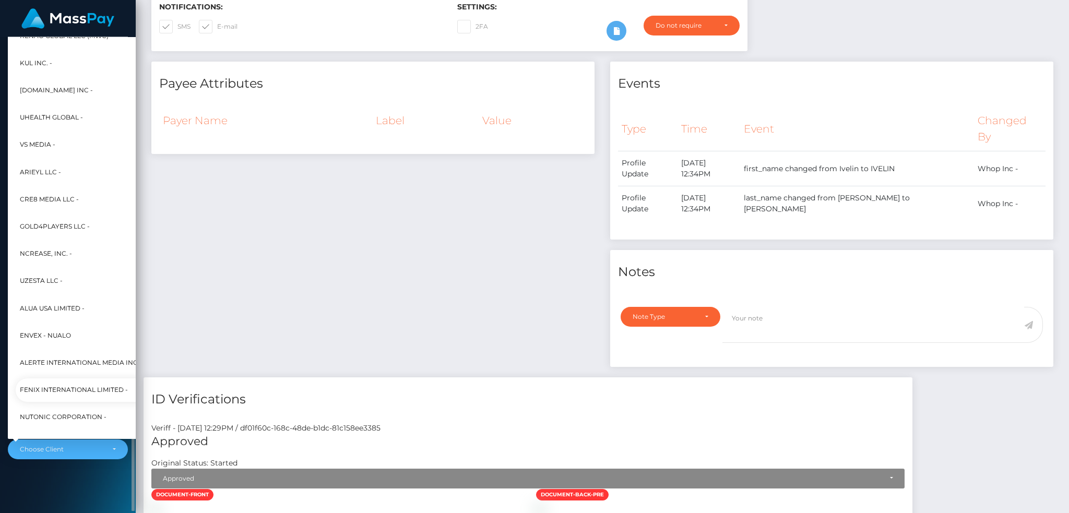
click at [73, 386] on span "Fenix International Limited -" at bounding box center [74, 390] width 108 height 14
select select "26"
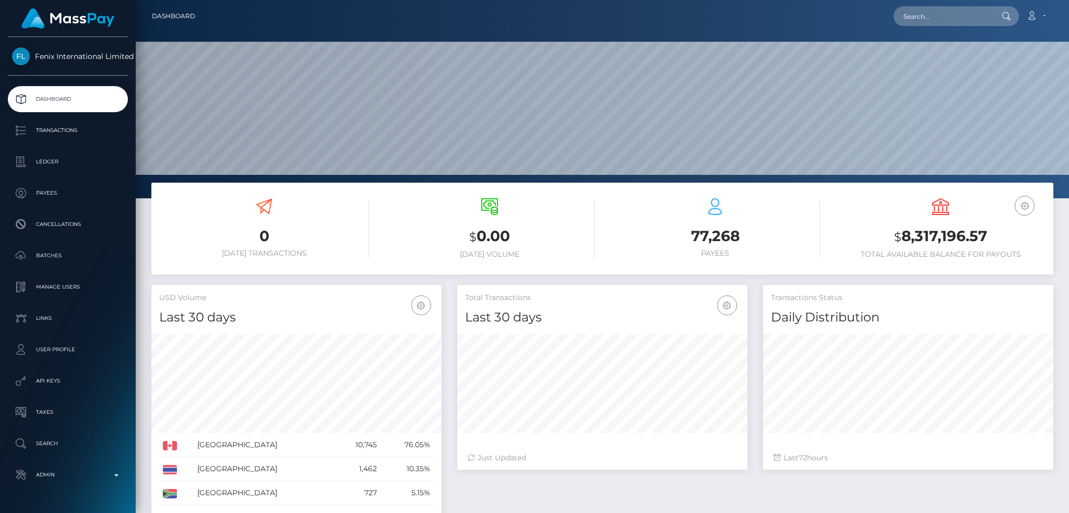
scroll to position [185, 290]
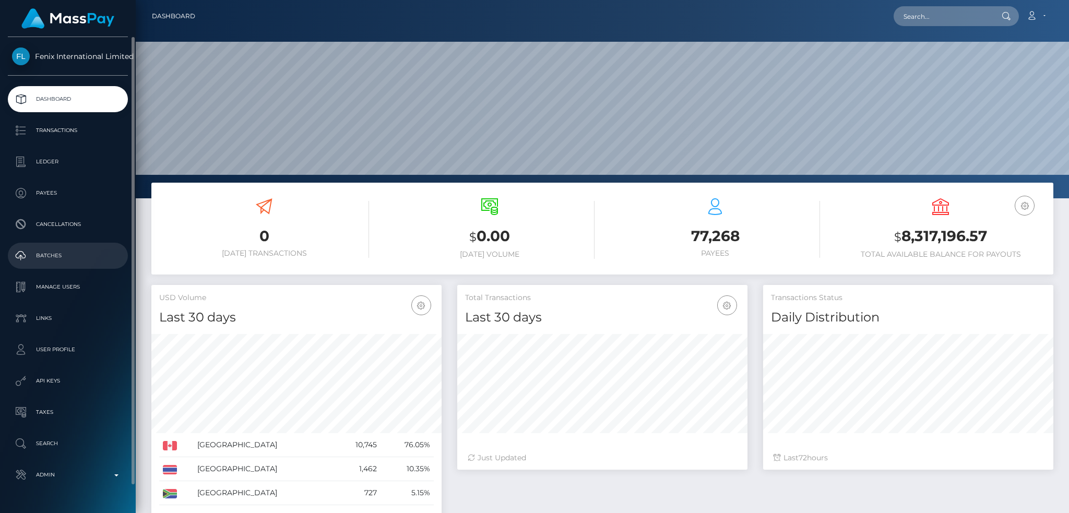
click at [69, 258] on p "Batches" at bounding box center [68, 256] width 112 height 16
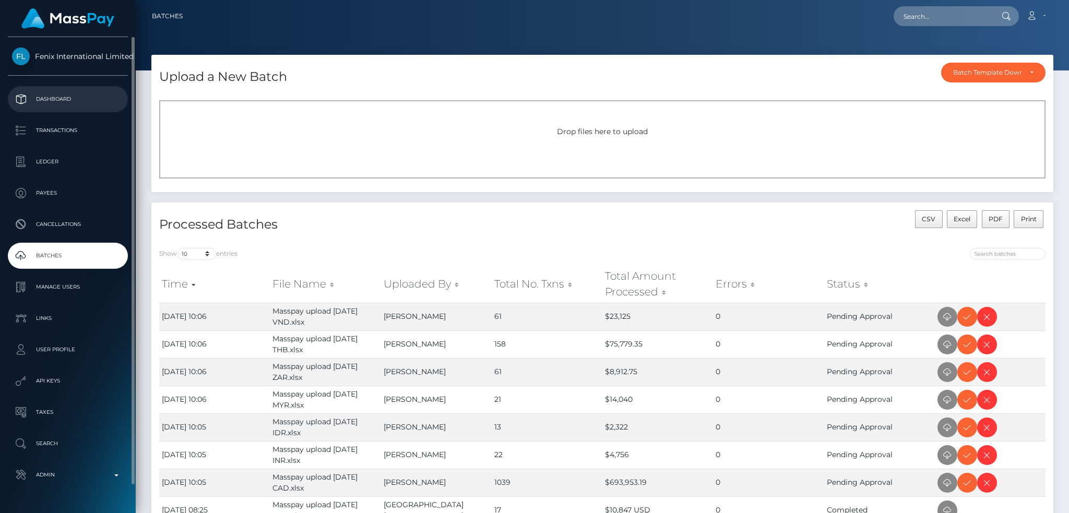
click at [93, 89] on link "Dashboard" at bounding box center [68, 99] width 120 height 26
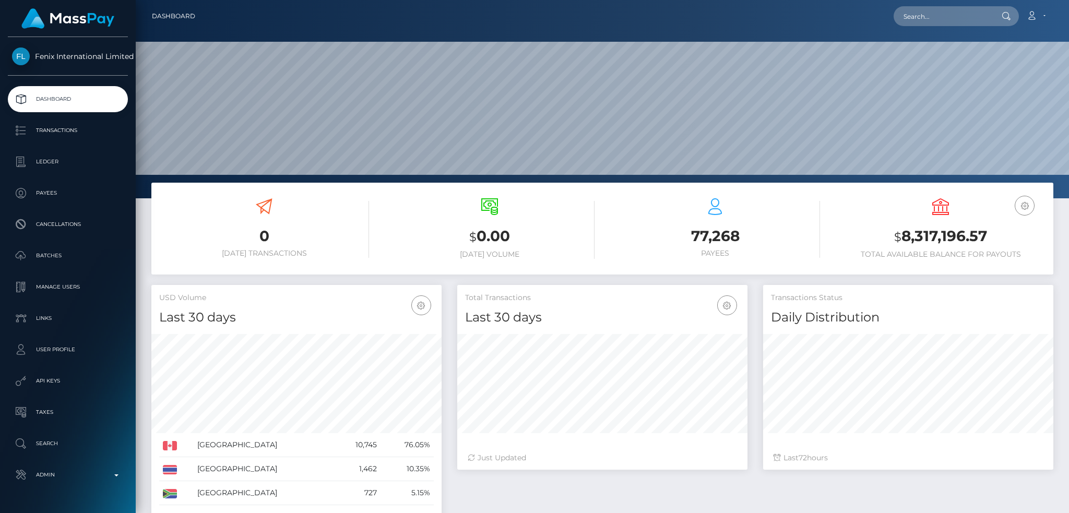
scroll to position [185, 290]
